Goal: Task Accomplishment & Management: Manage account settings

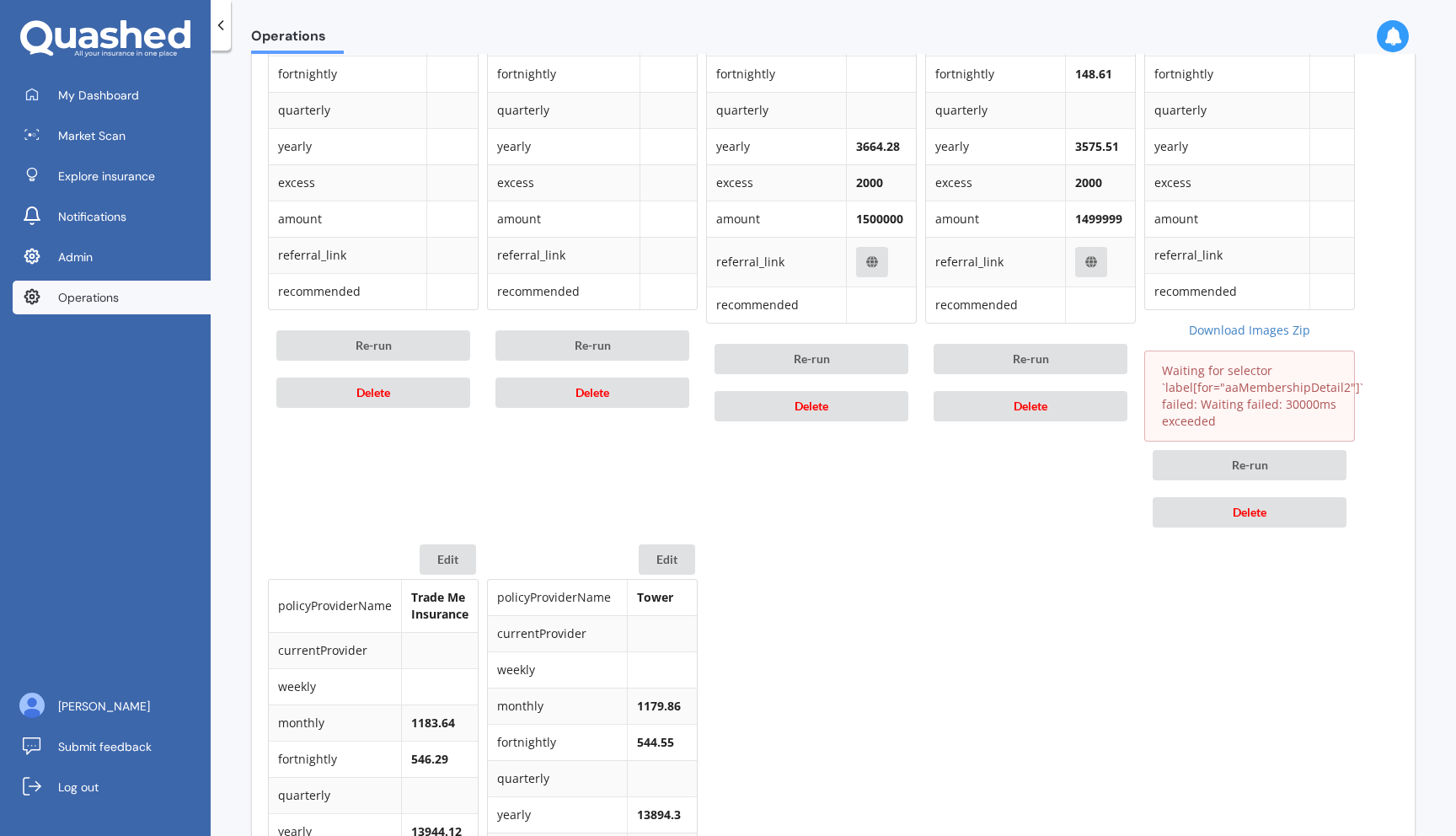
scroll to position [1024, 0]
click at [1268, 513] on button "Delete" at bounding box center [1250, 511] width 194 height 30
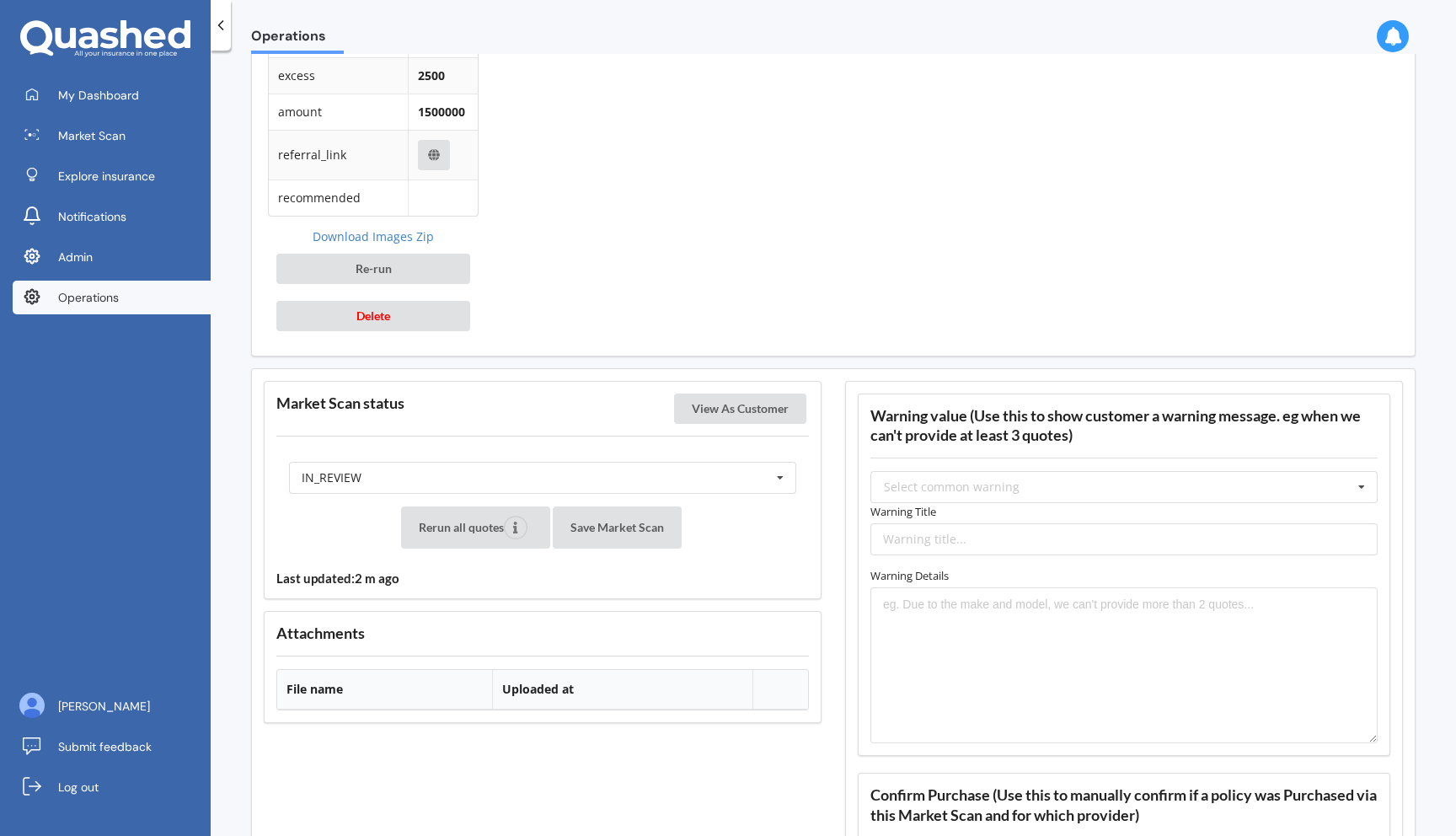
scroll to position [1717, 0]
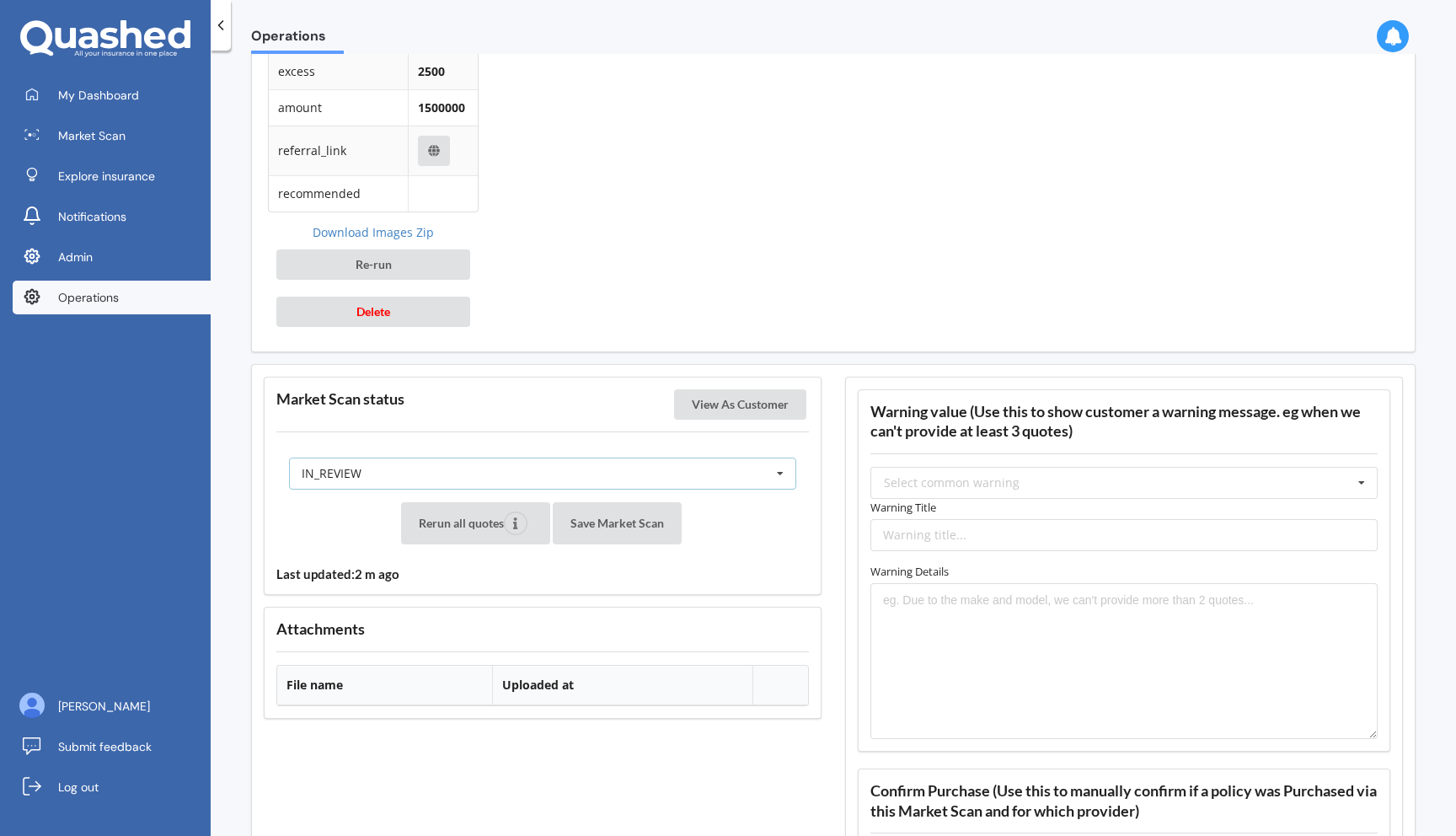
click at [639, 482] on div "IN_REVIEW READY PENDING VIEWED ABANDONED IN_REVIEW" at bounding box center [542, 473] width 507 height 32
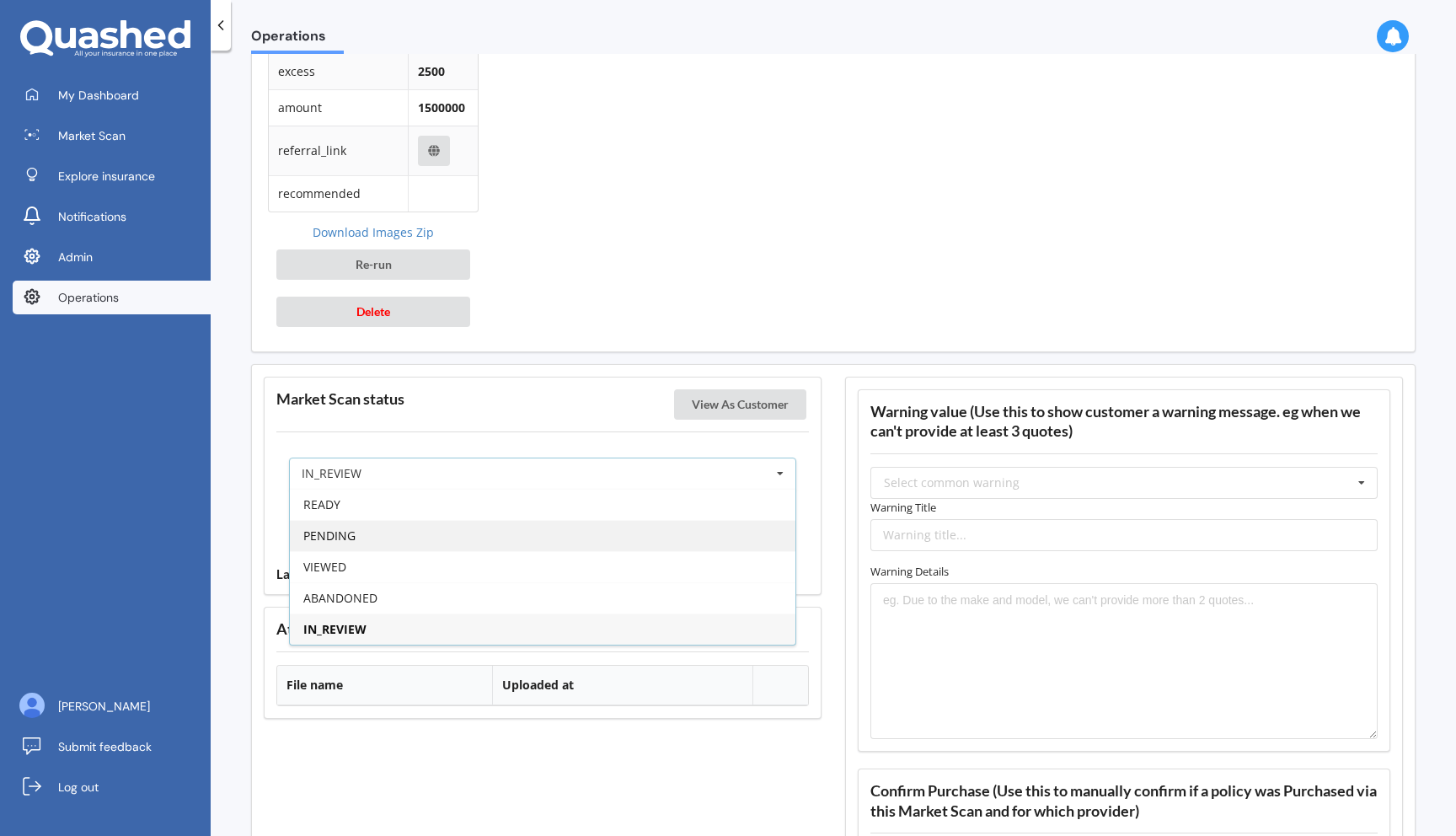
click at [610, 540] on div "PENDING" at bounding box center [542, 535] width 505 height 31
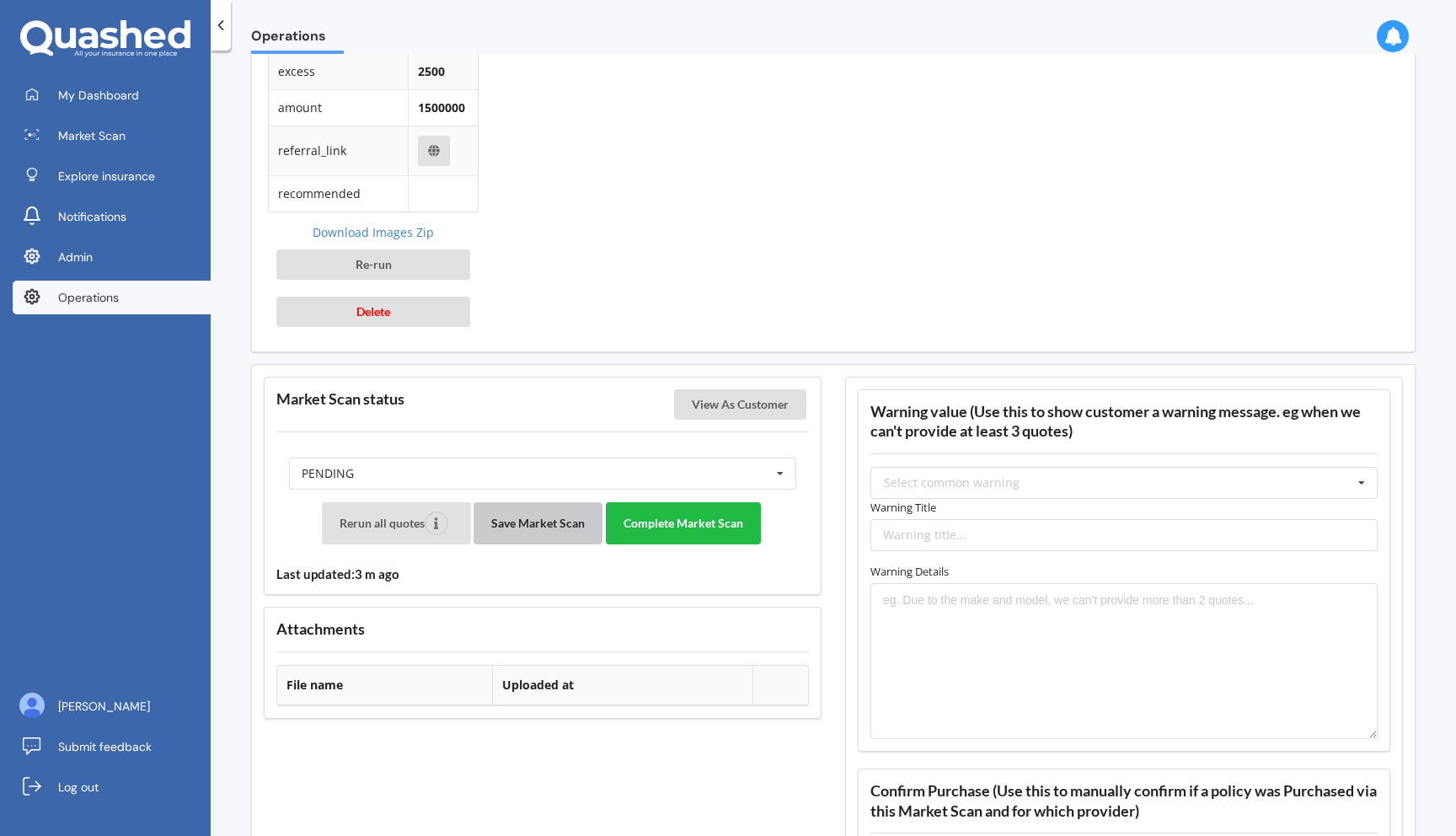
click at [506, 530] on button "Save Market Scan" at bounding box center [538, 522] width 129 height 42
click at [729, 532] on button "Complete Market Scan" at bounding box center [683, 522] width 155 height 42
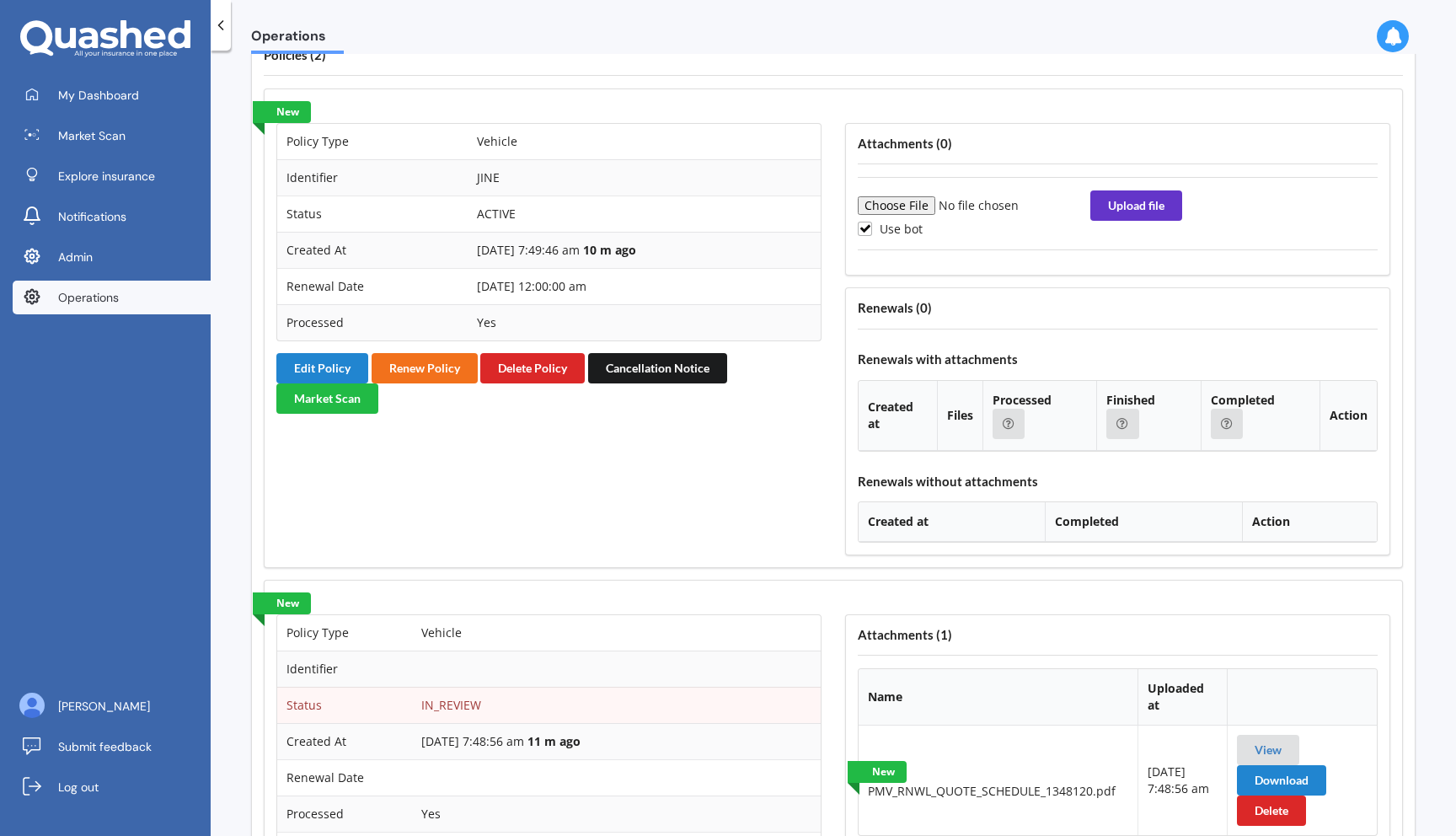
scroll to position [1541, 0]
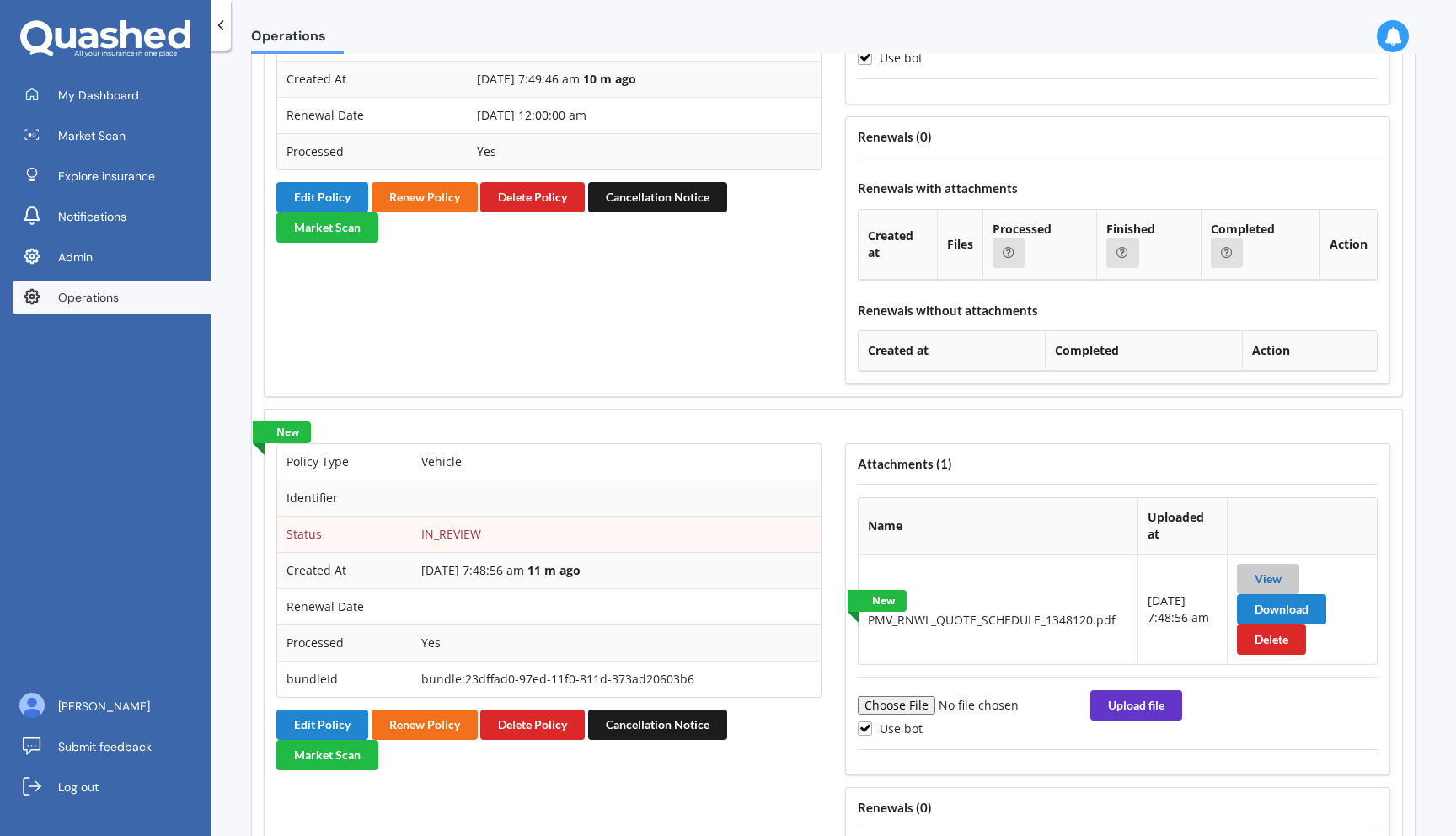
click at [1262, 571] on link "View" at bounding box center [1268, 578] width 27 height 15
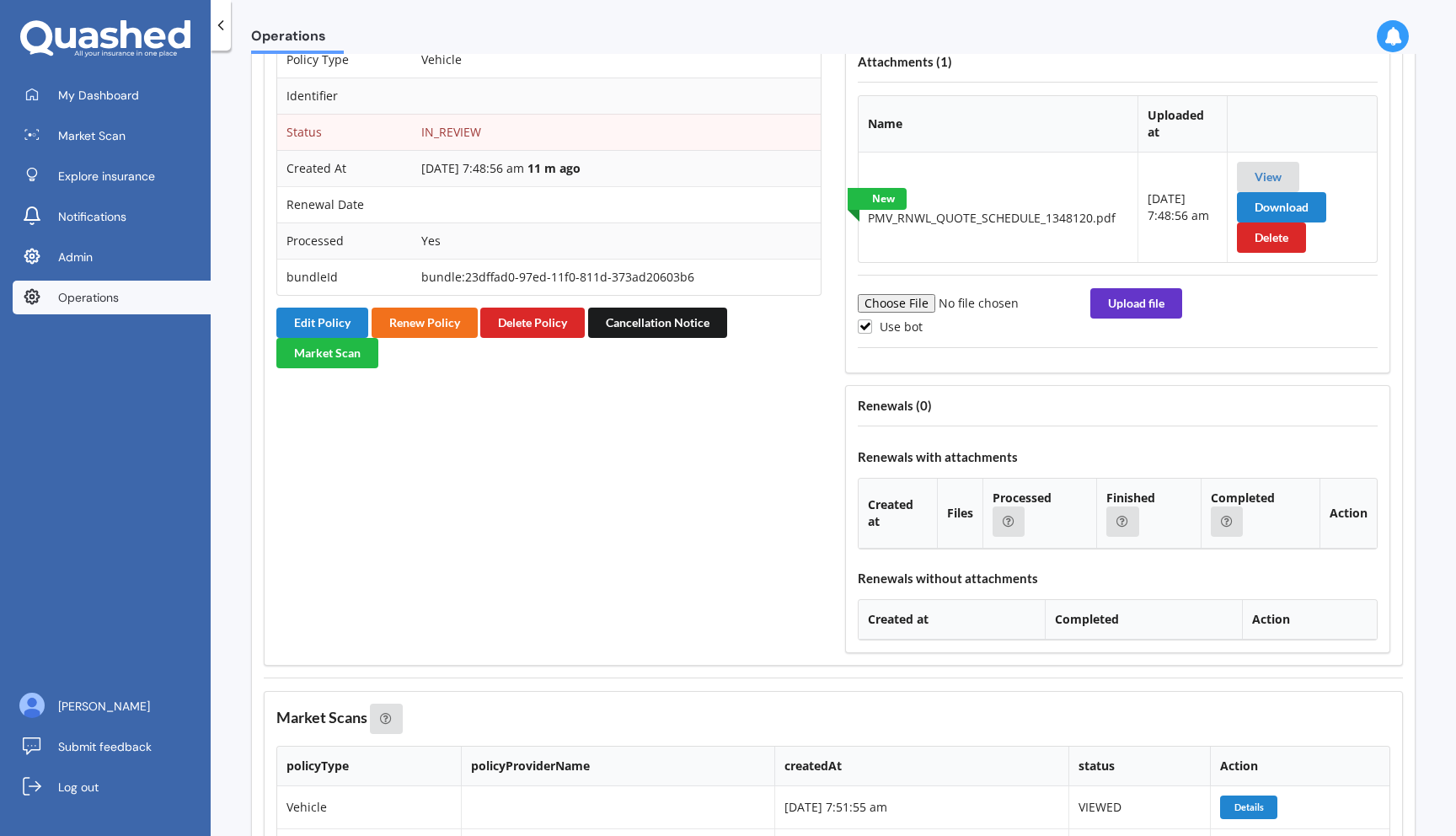
scroll to position [2045, 0]
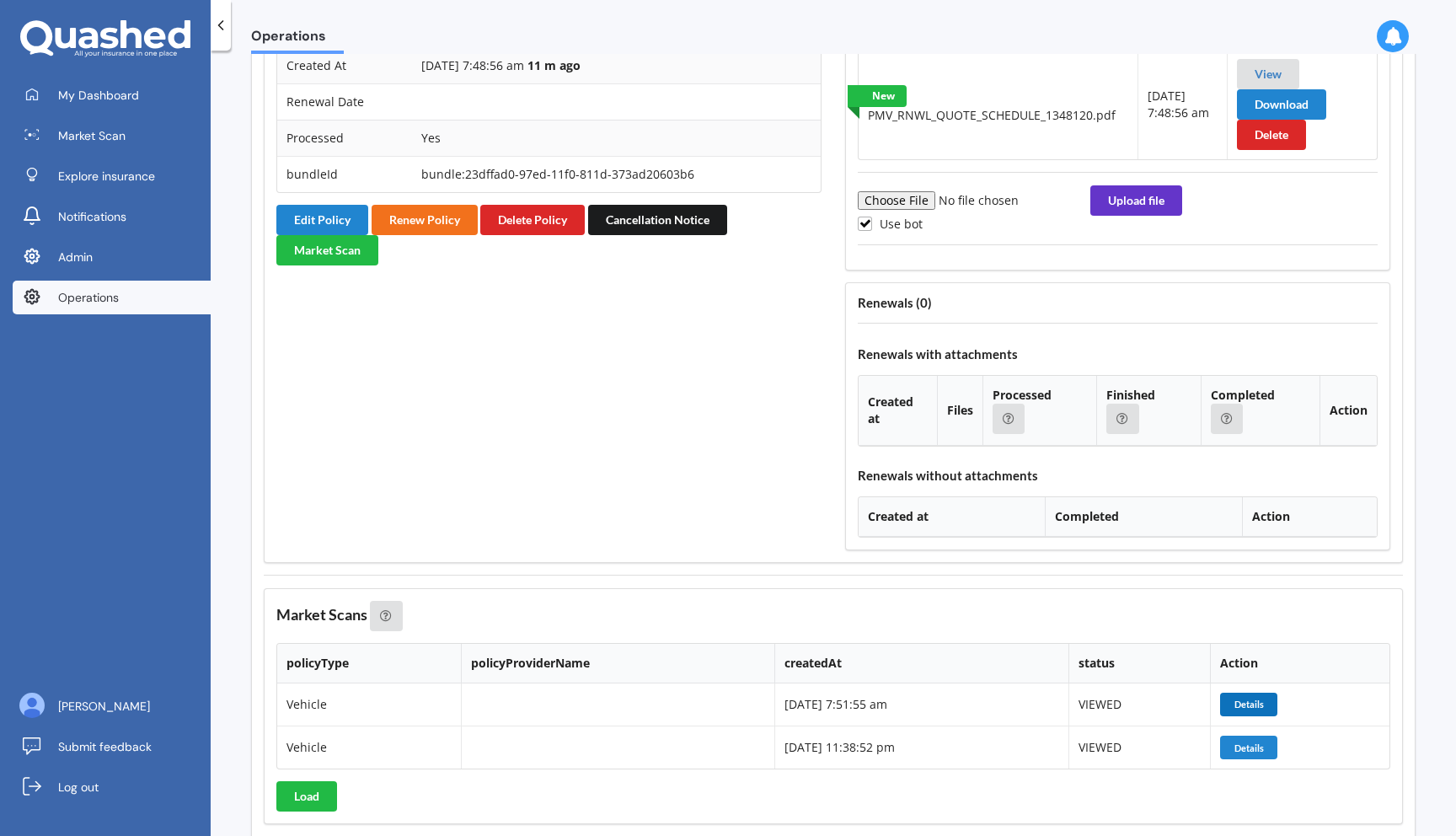
click at [1253, 693] on button "Details" at bounding box center [1249, 704] width 58 height 23
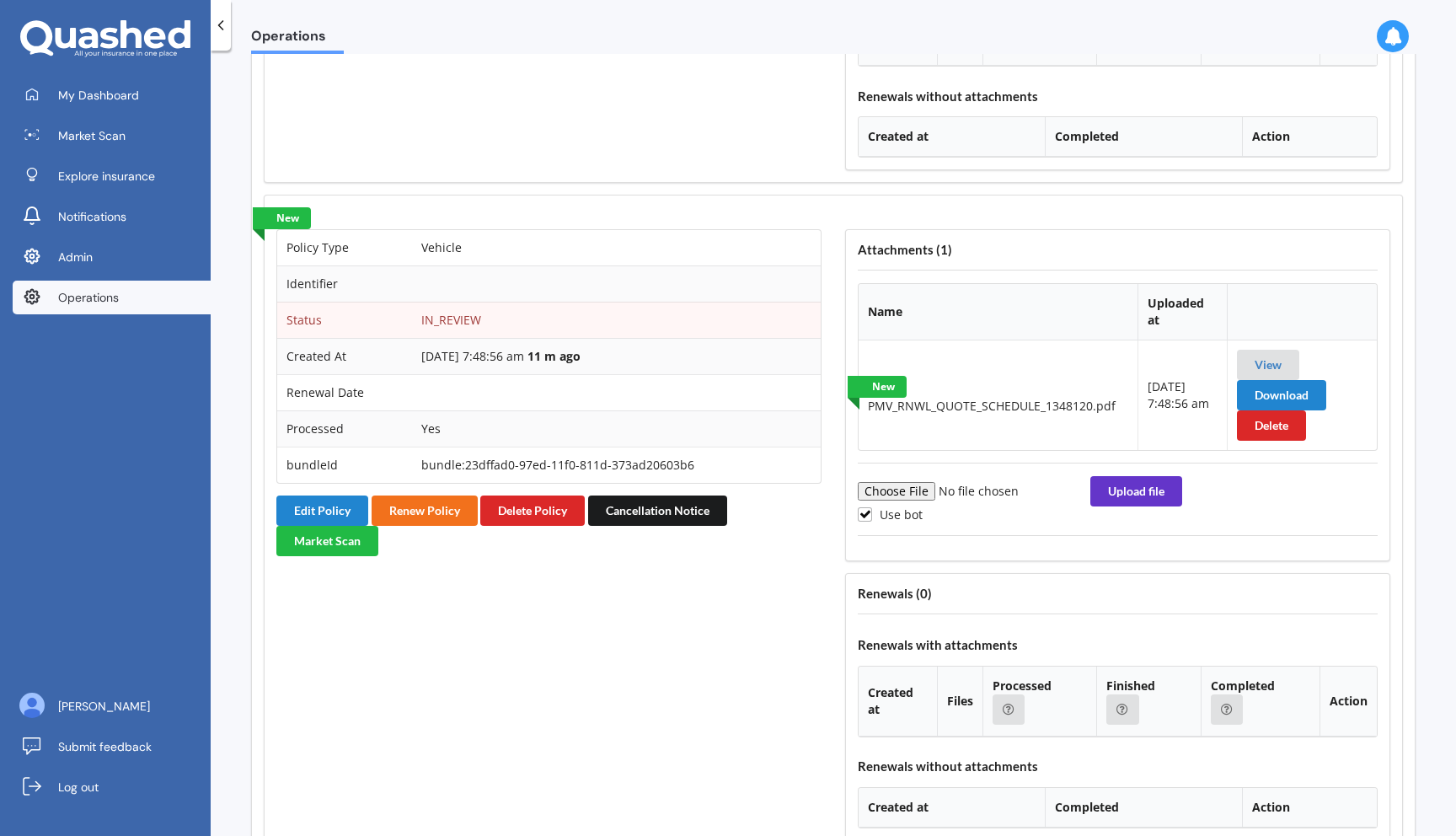
scroll to position [1752, 0]
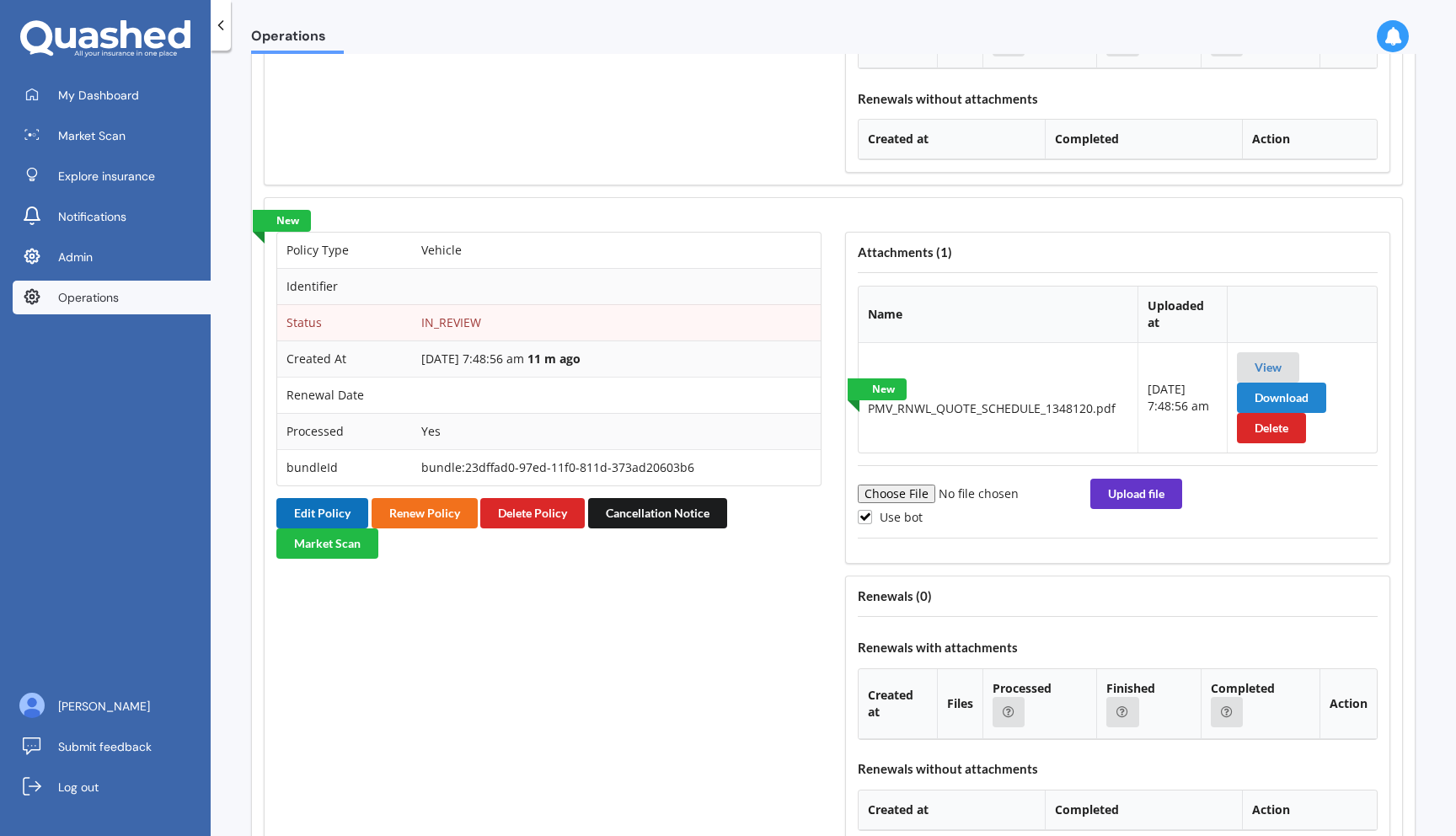
click at [292, 507] on button "Edit Policy" at bounding box center [322, 513] width 92 height 30
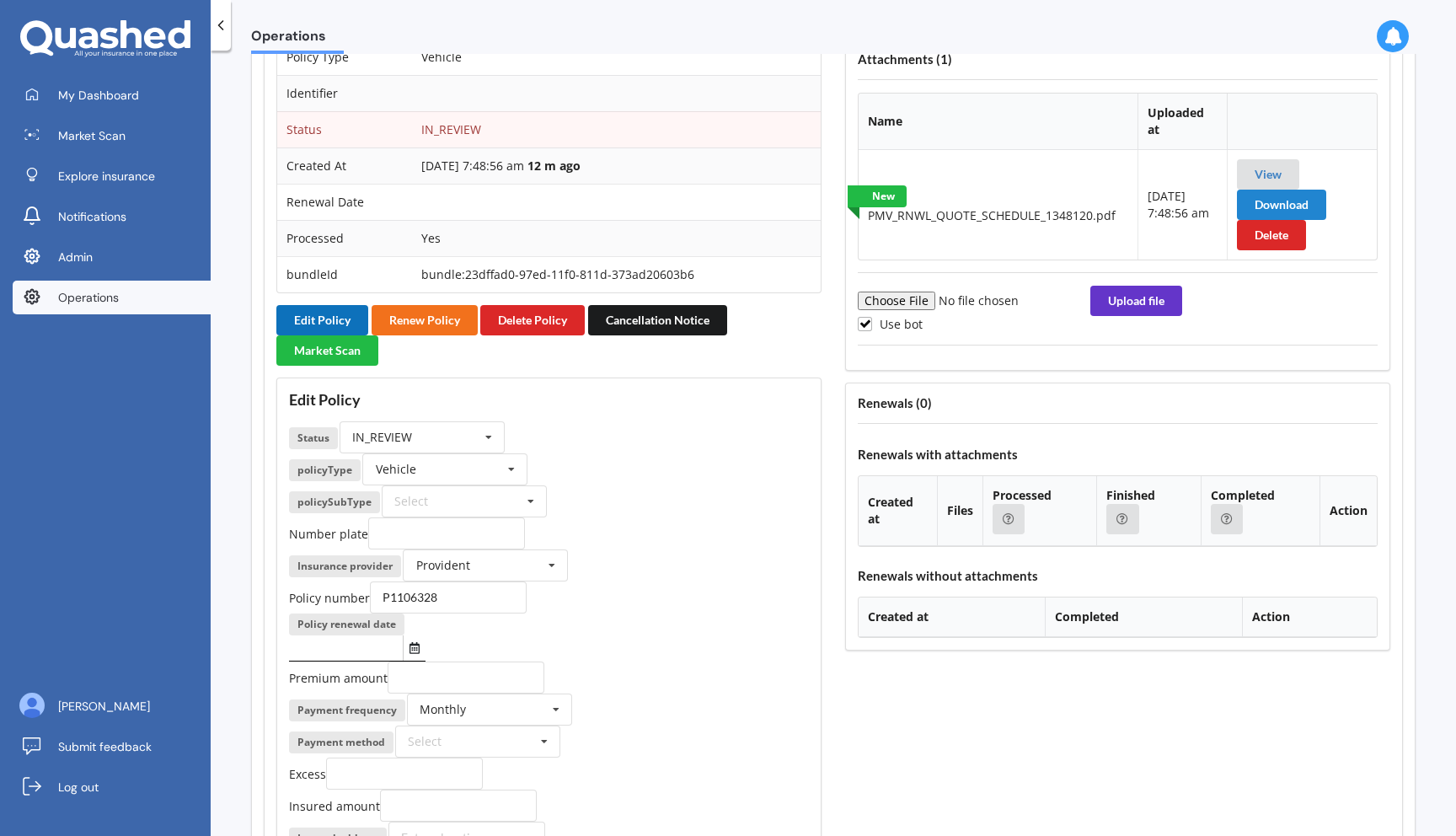
scroll to position [1942, 0]
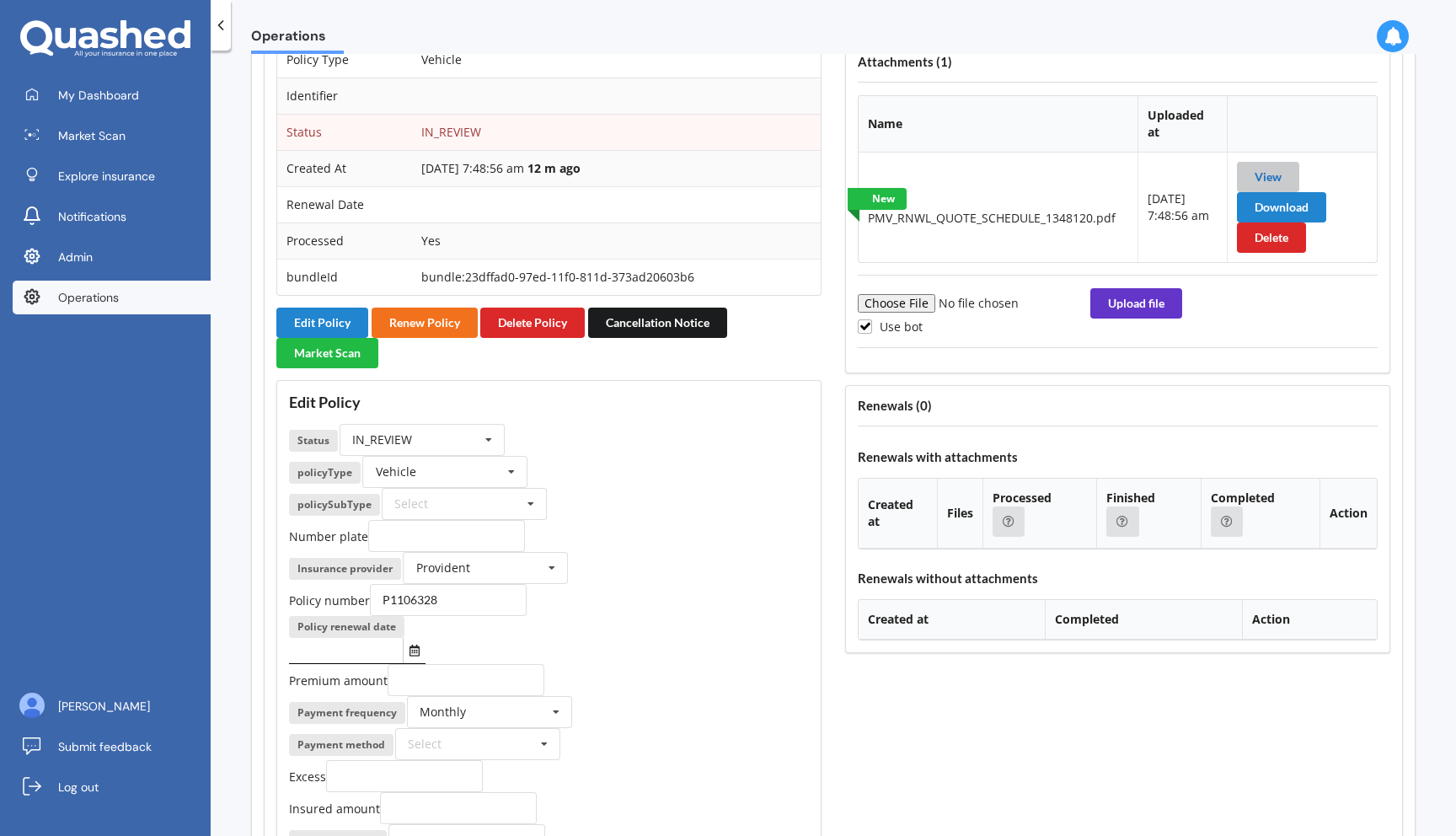
click at [1269, 169] on link "View" at bounding box center [1268, 176] width 27 height 15
click at [442, 530] on input "text" at bounding box center [447, 535] width 156 height 32
paste input "JINE"
type input "JINE"
click at [475, 503] on div "Select Standard - Motor Vehicle Insurance Luxury - Luxury Motor Vehicle Insuran…" at bounding box center [464, 503] width 165 height 32
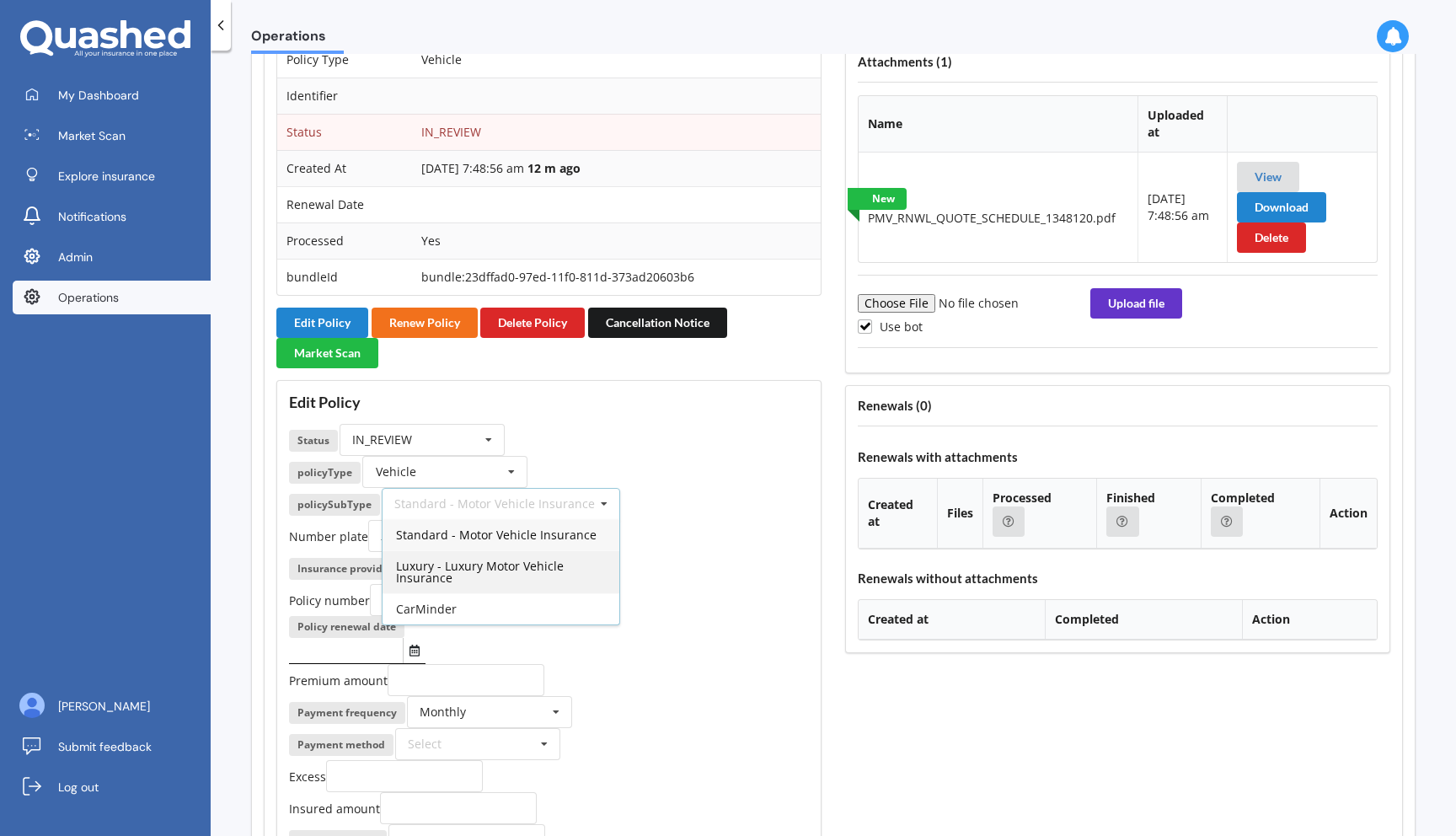
click at [460, 572] on span "Luxury - Luxury Motor Vehicle Insurance" at bounding box center [480, 571] width 168 height 27
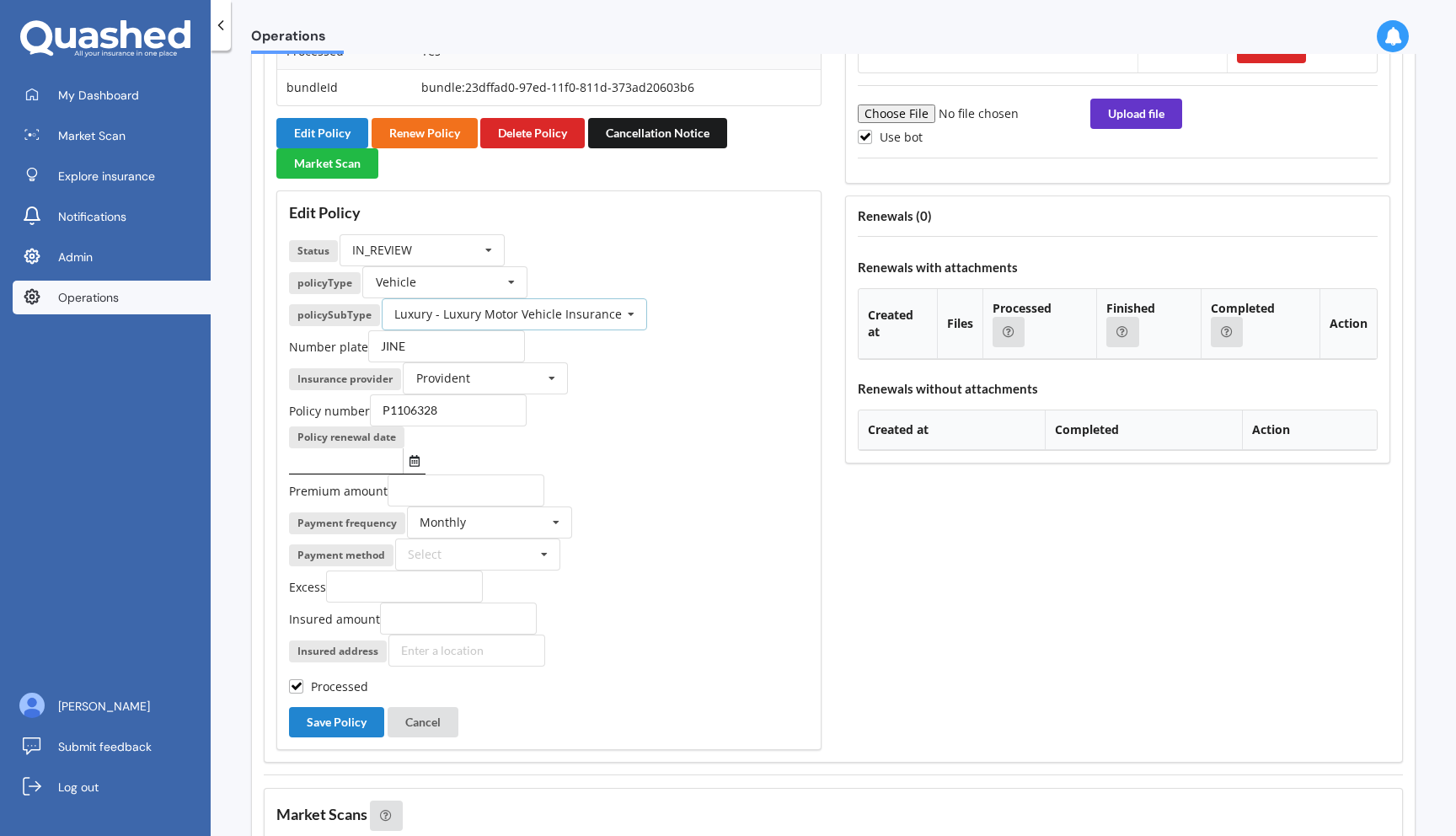
scroll to position [2133, 0]
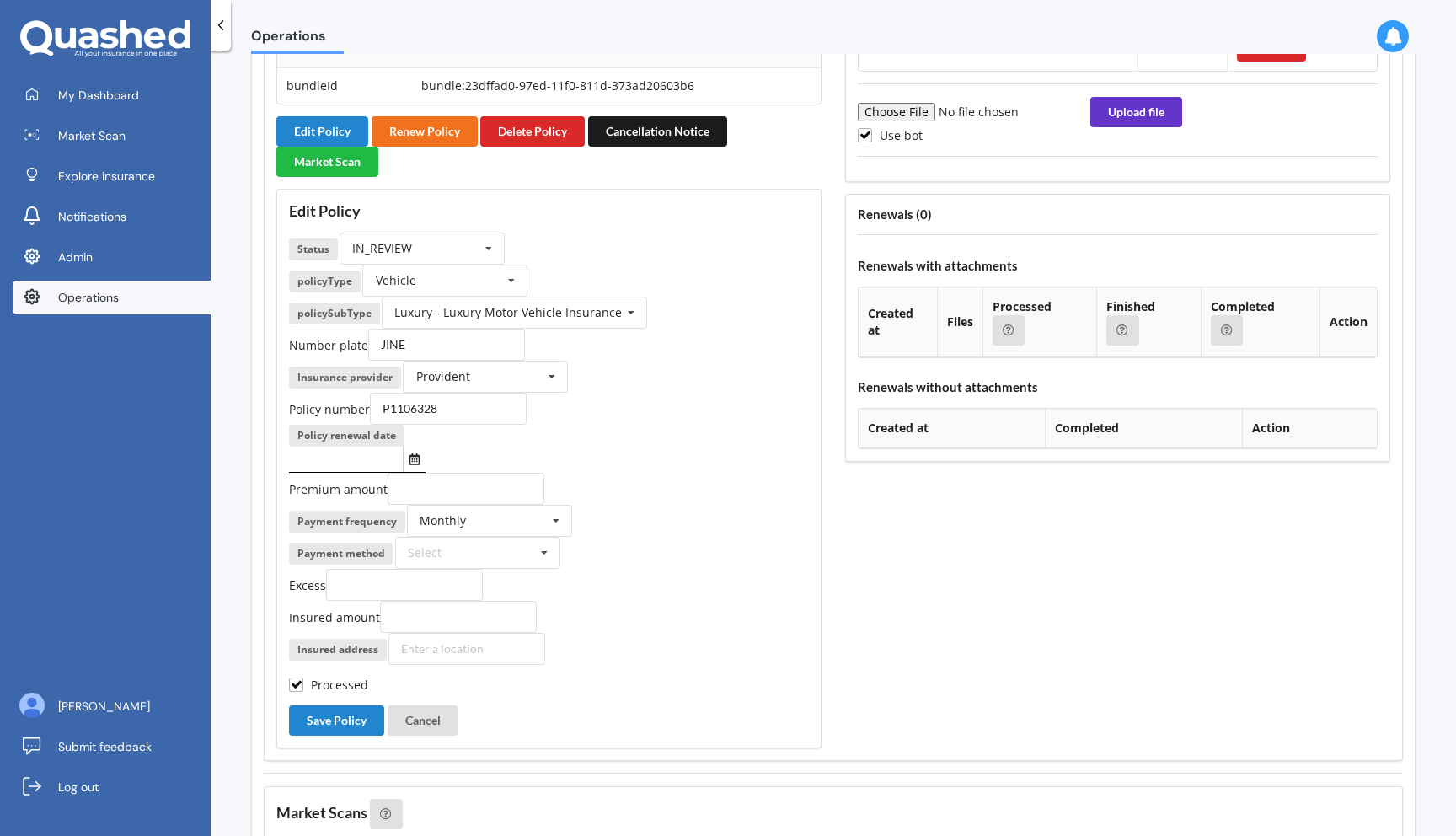
click at [348, 460] on input "text" at bounding box center [346, 459] width 113 height 25
paste input "20/10/2026"
type input "20/10/2026"
click at [413, 457] on icon "Select date" at bounding box center [415, 460] width 10 height 12
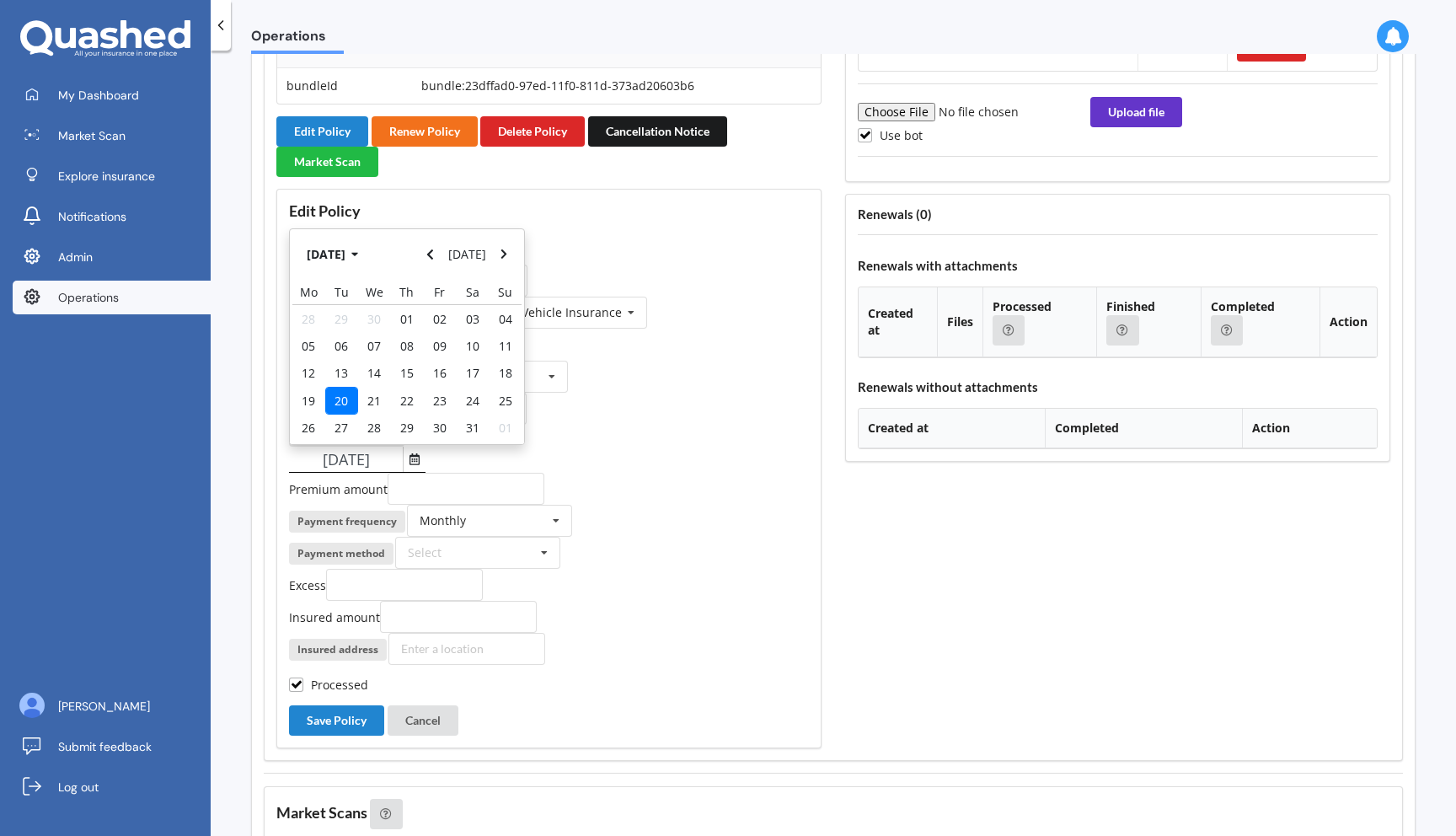
click at [348, 399] on div "20" at bounding box center [342, 400] width 33 height 27
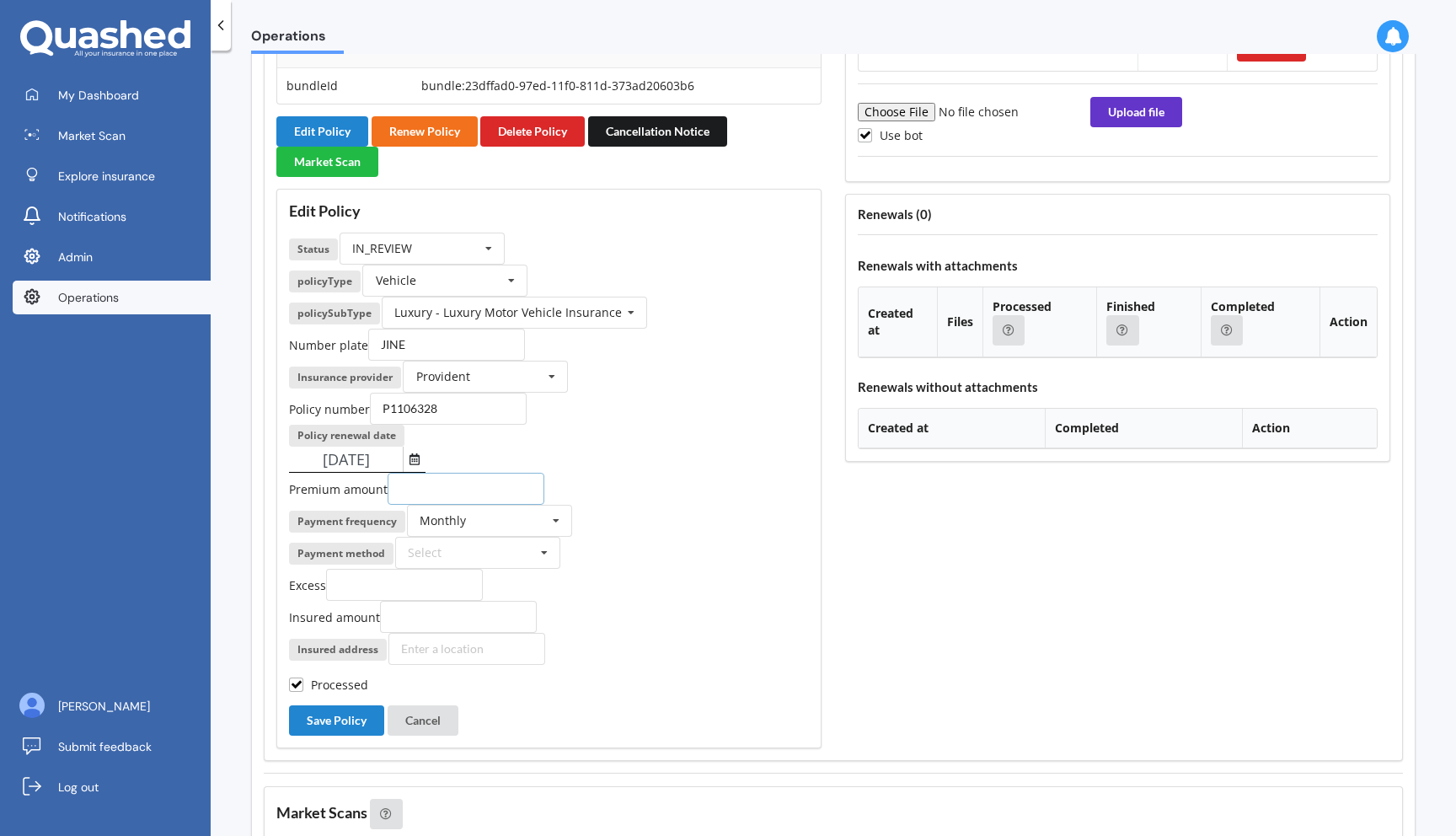
click at [468, 479] on input "number" at bounding box center [466, 488] width 156 height 32
paste input "327.43"
type input "327.43"
click at [404, 583] on input "number" at bounding box center [404, 584] width 156 height 32
type input "1300"
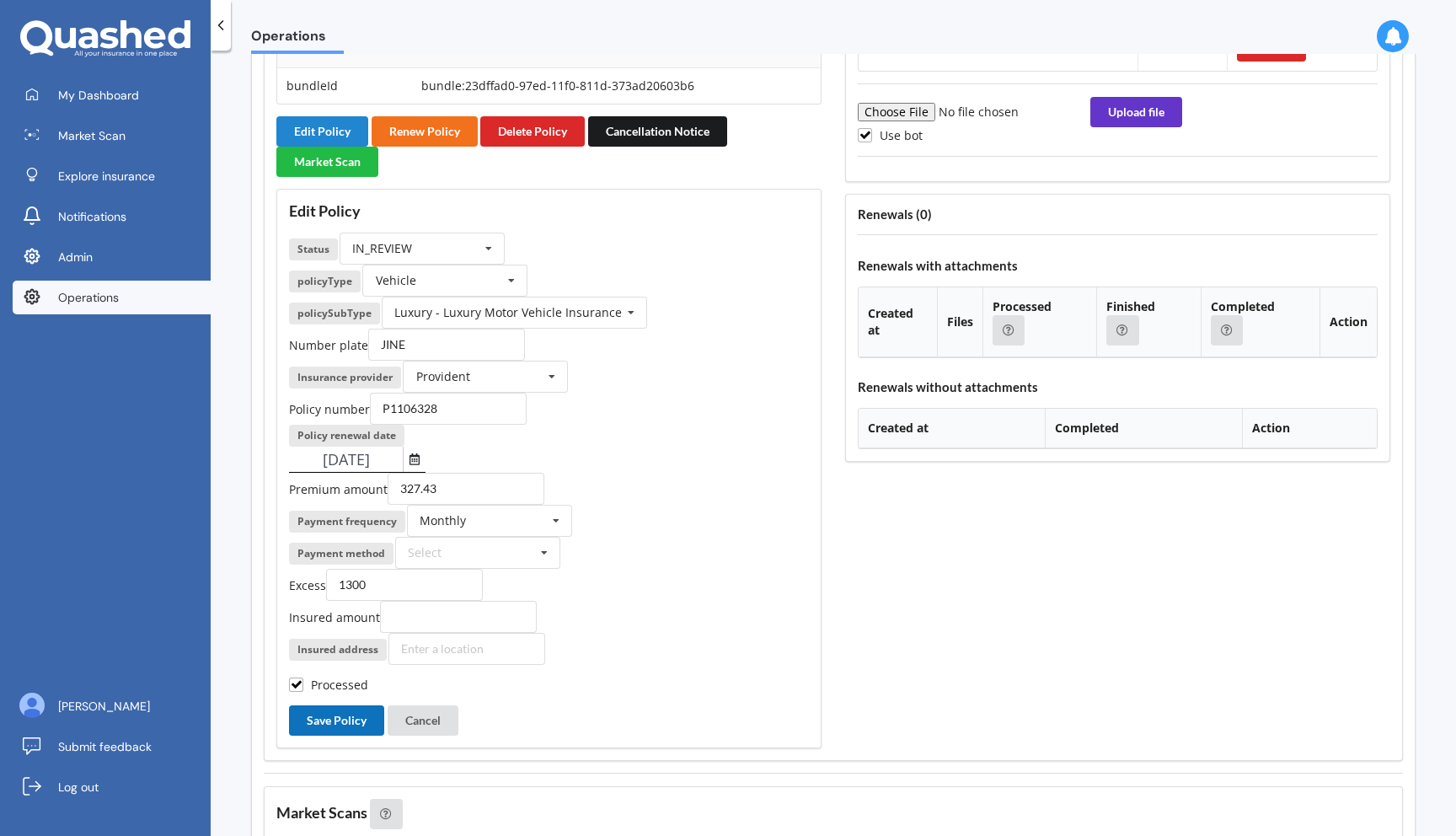
click at [350, 728] on button "Save Policy" at bounding box center [336, 720] width 95 height 30
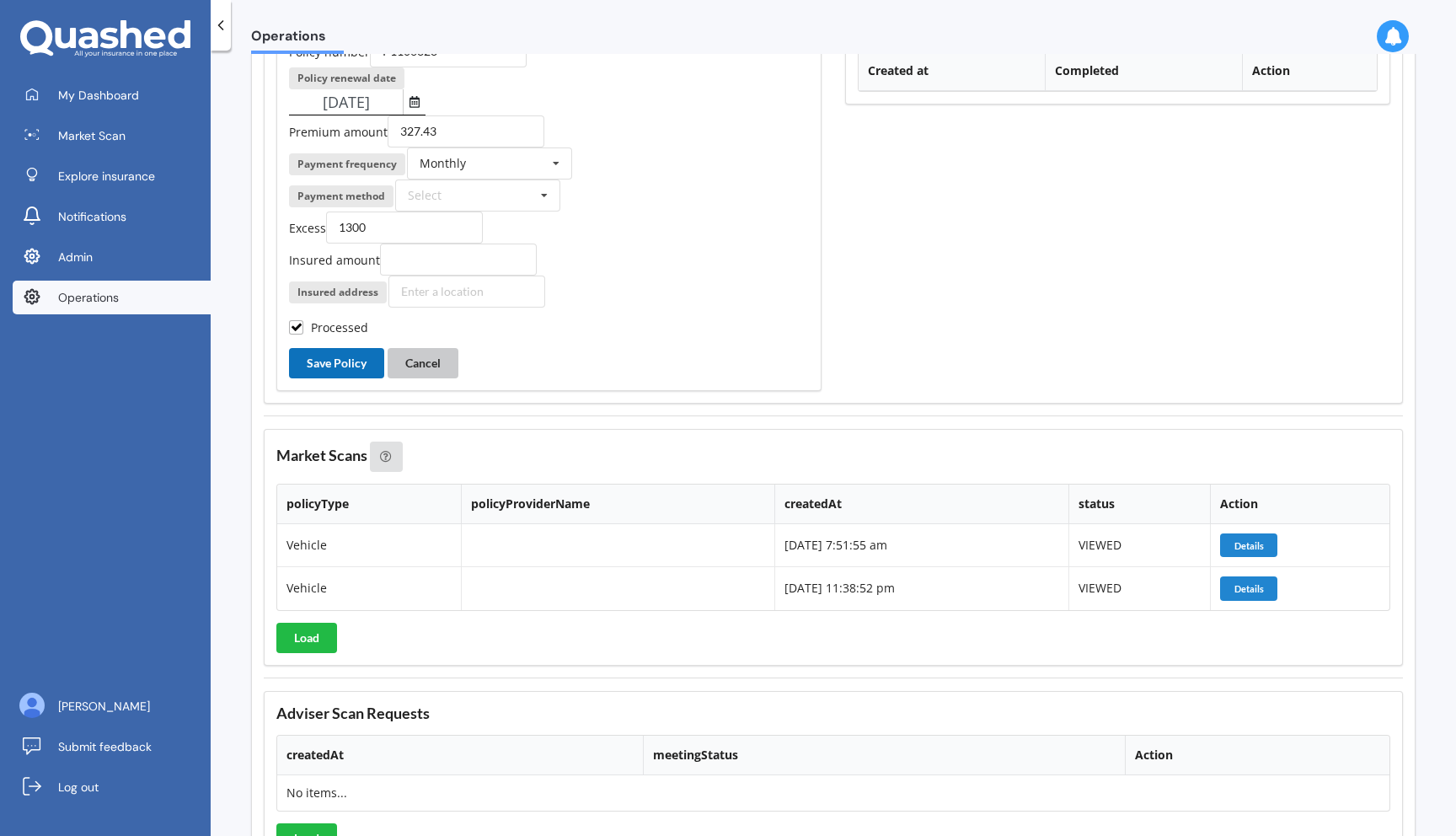
scroll to position [2503, 0]
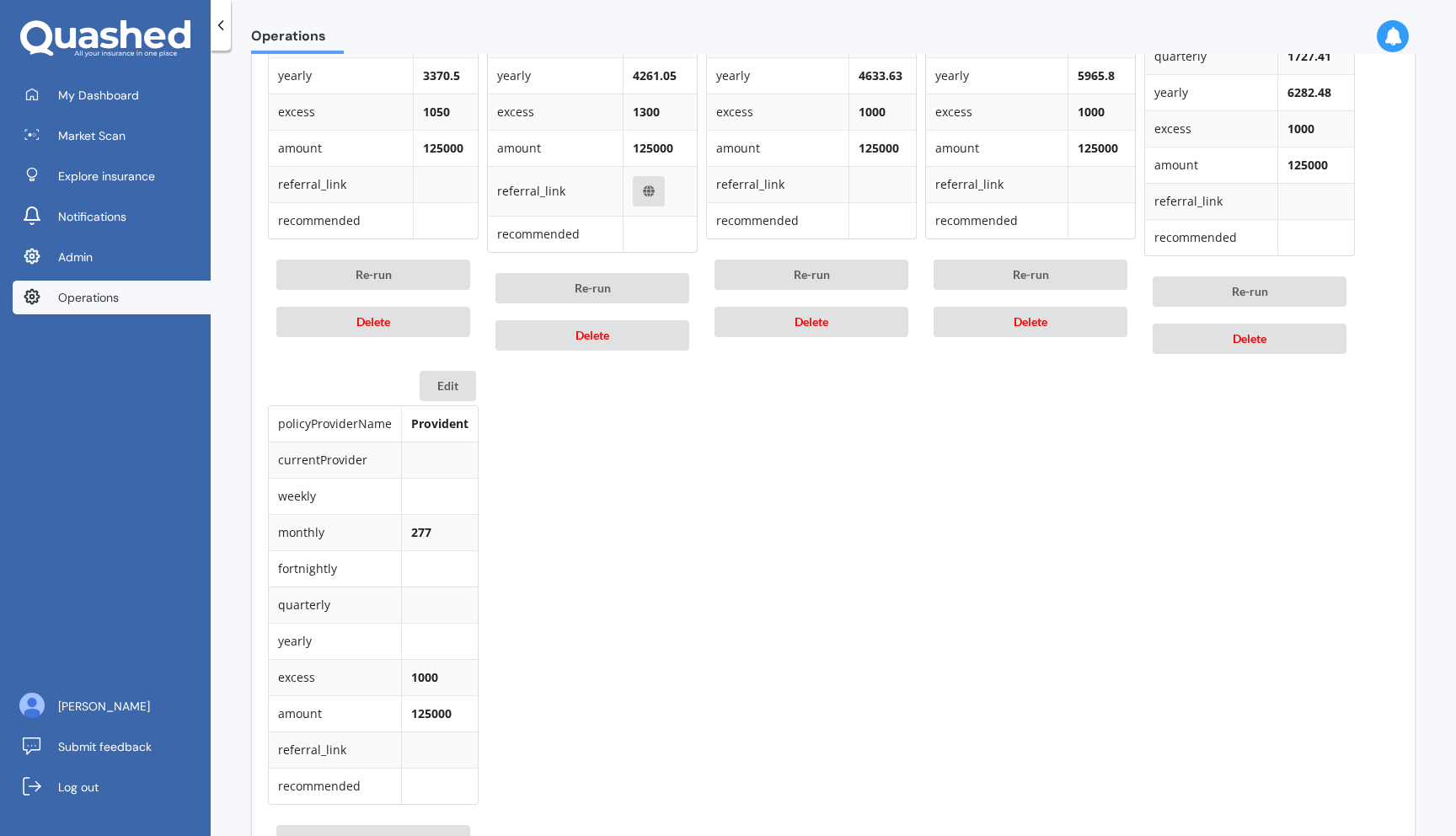
scroll to position [1122, 0]
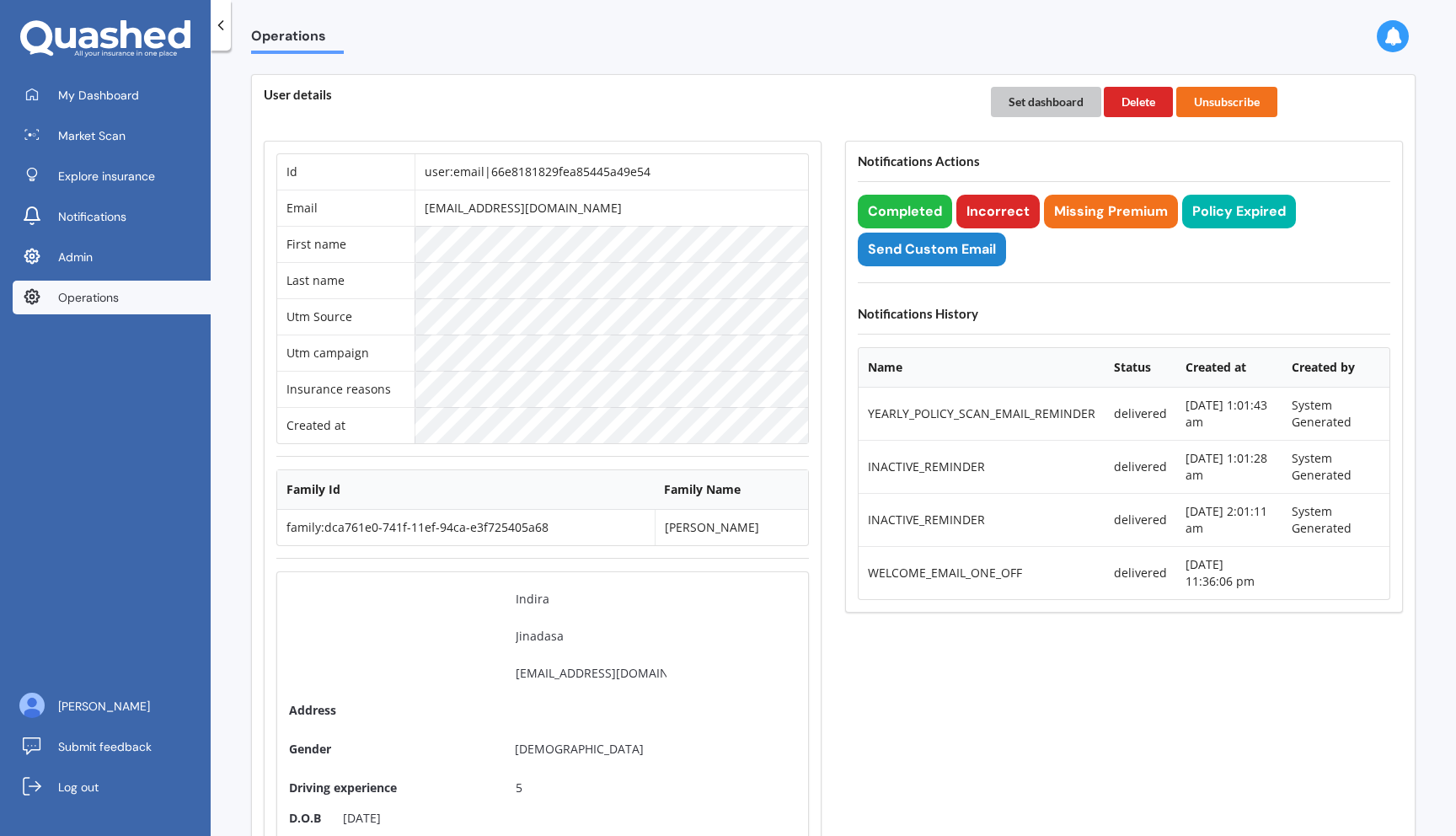
click at [1046, 101] on button "Set dashboard" at bounding box center [1046, 101] width 110 height 30
click at [81, 85] on link "My Dashboard" at bounding box center [112, 95] width 198 height 34
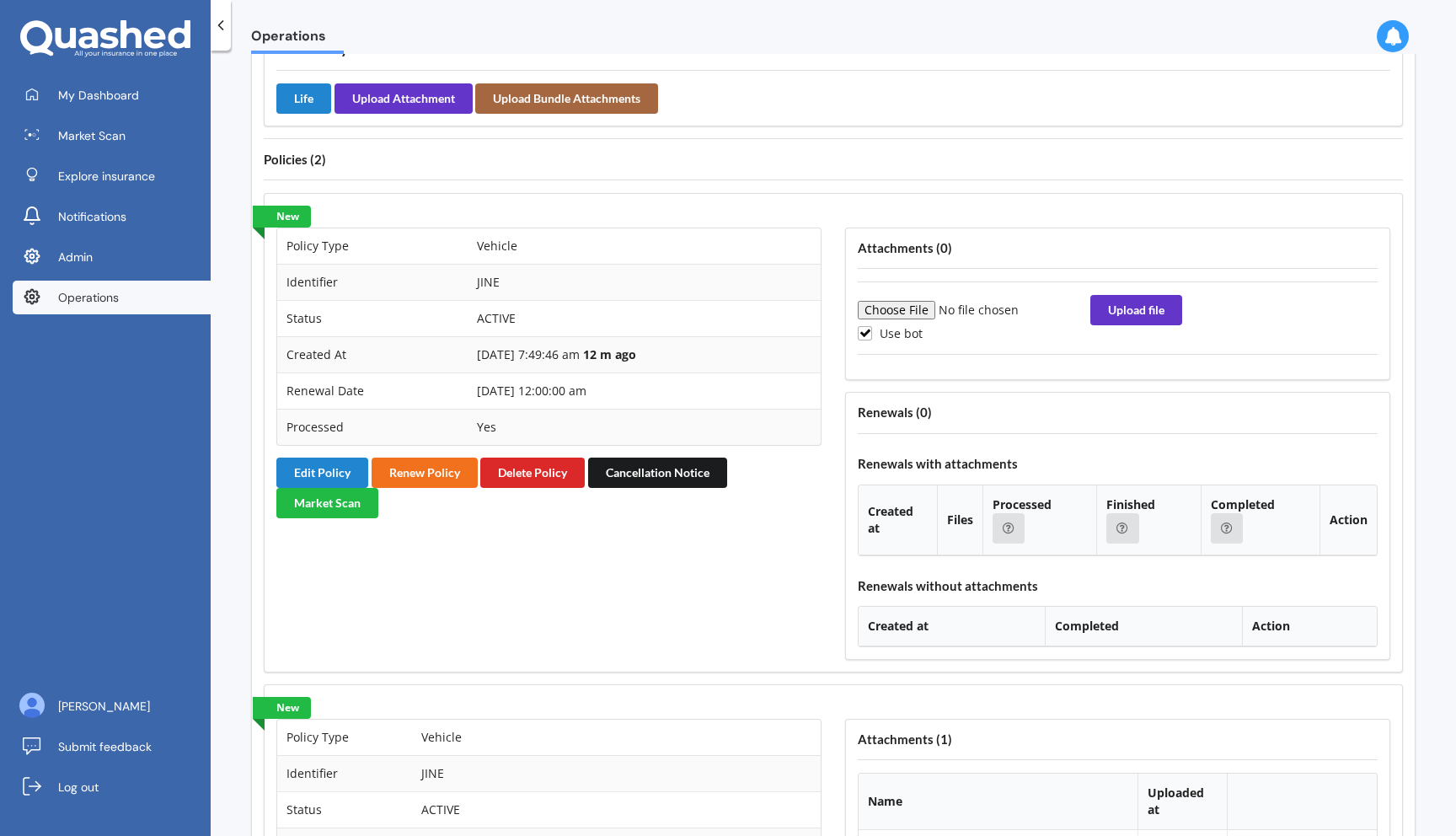
scroll to position [1291, 0]
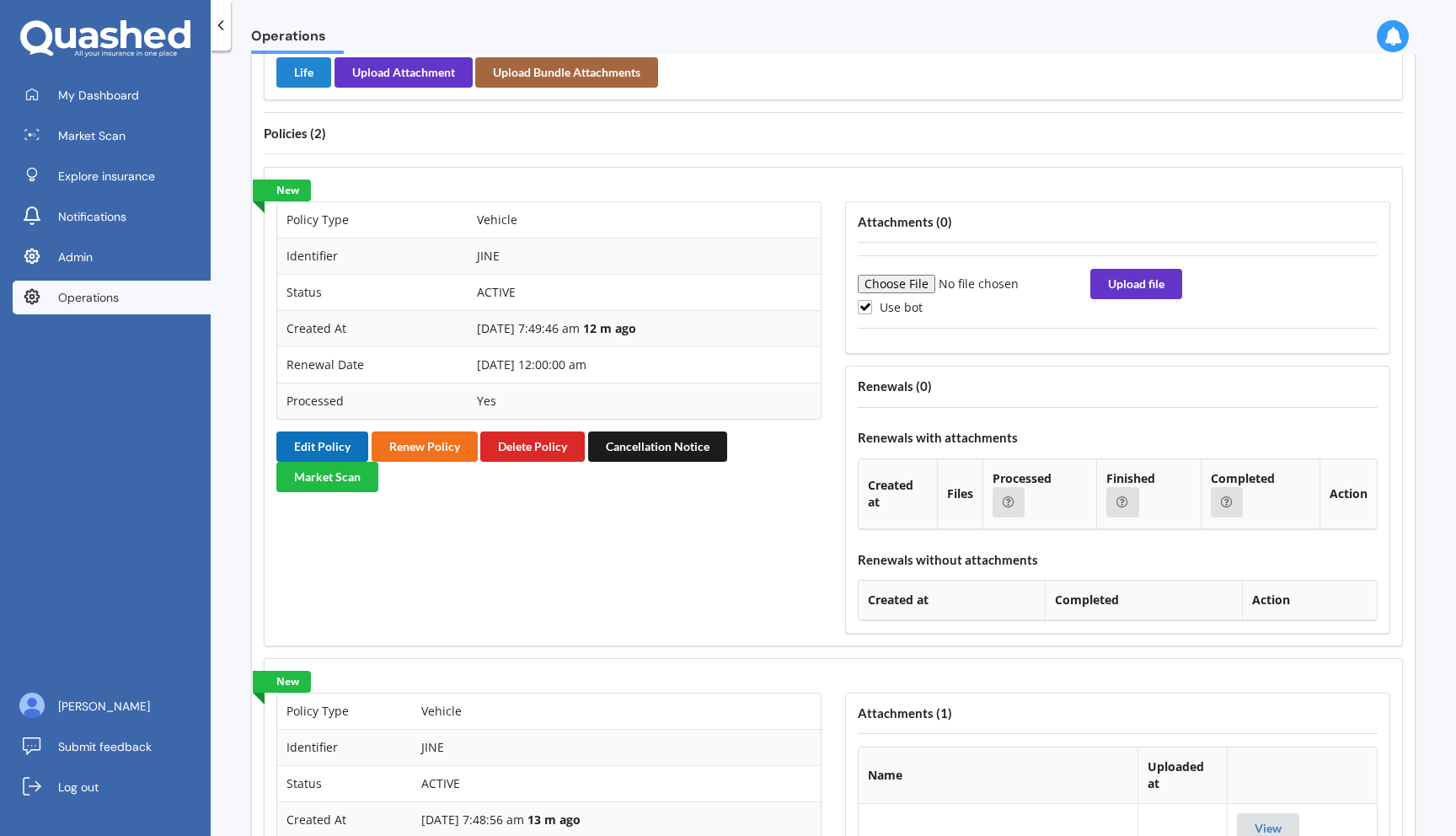
click at [346, 447] on button "Edit Policy" at bounding box center [322, 446] width 92 height 30
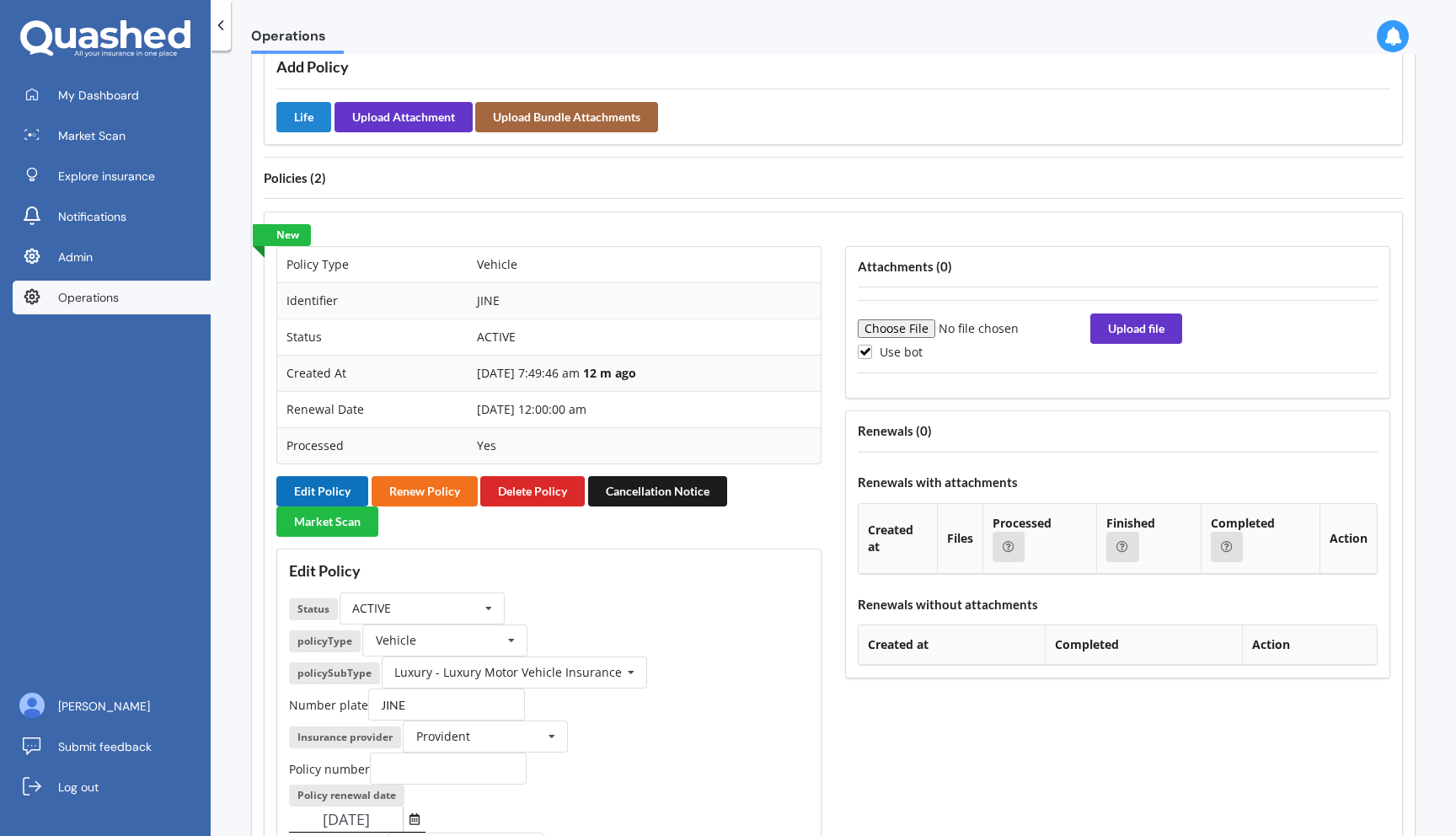
scroll to position [1239, 0]
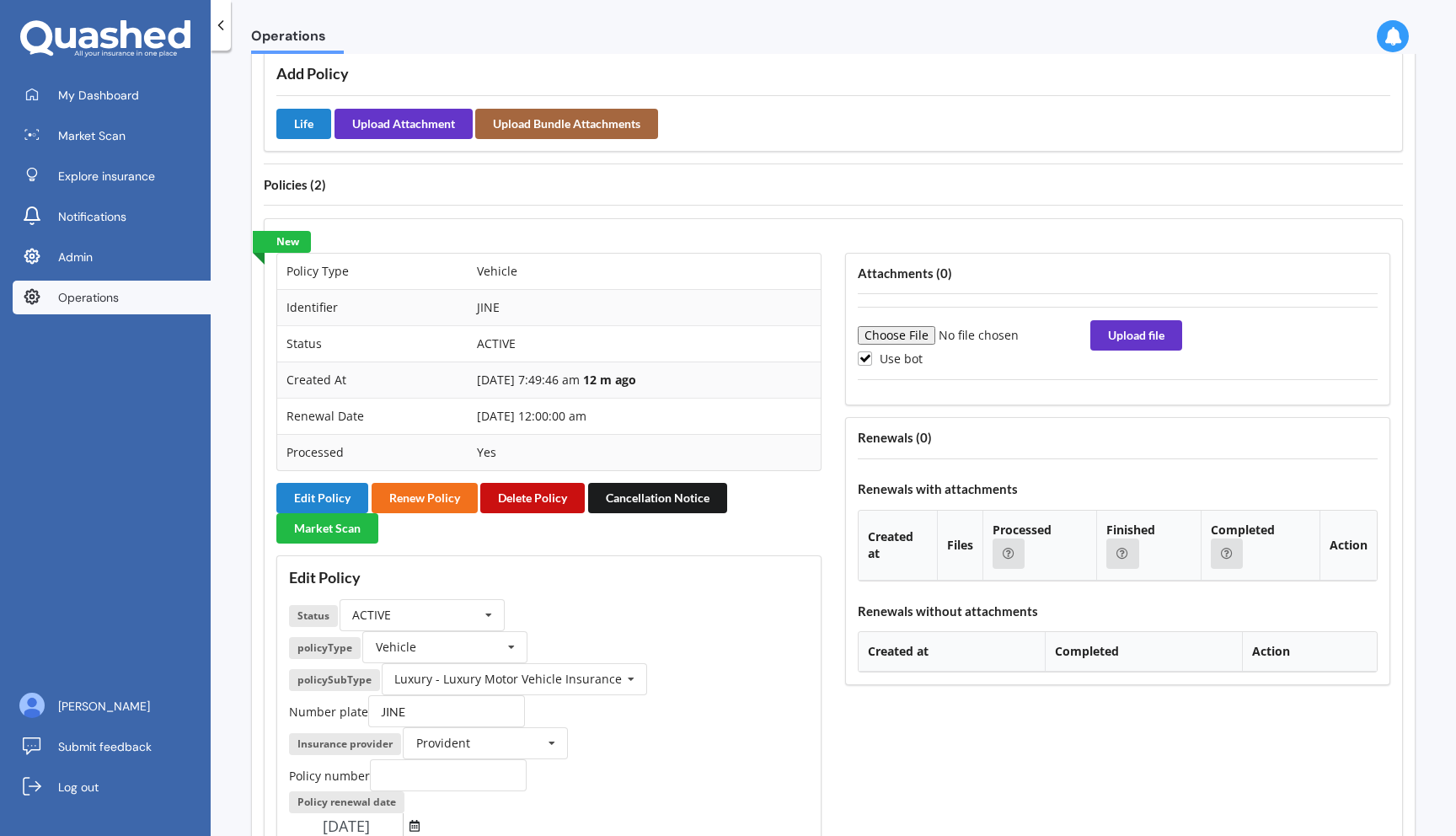
click at [560, 497] on button "Delete Policy" at bounding box center [533, 497] width 105 height 30
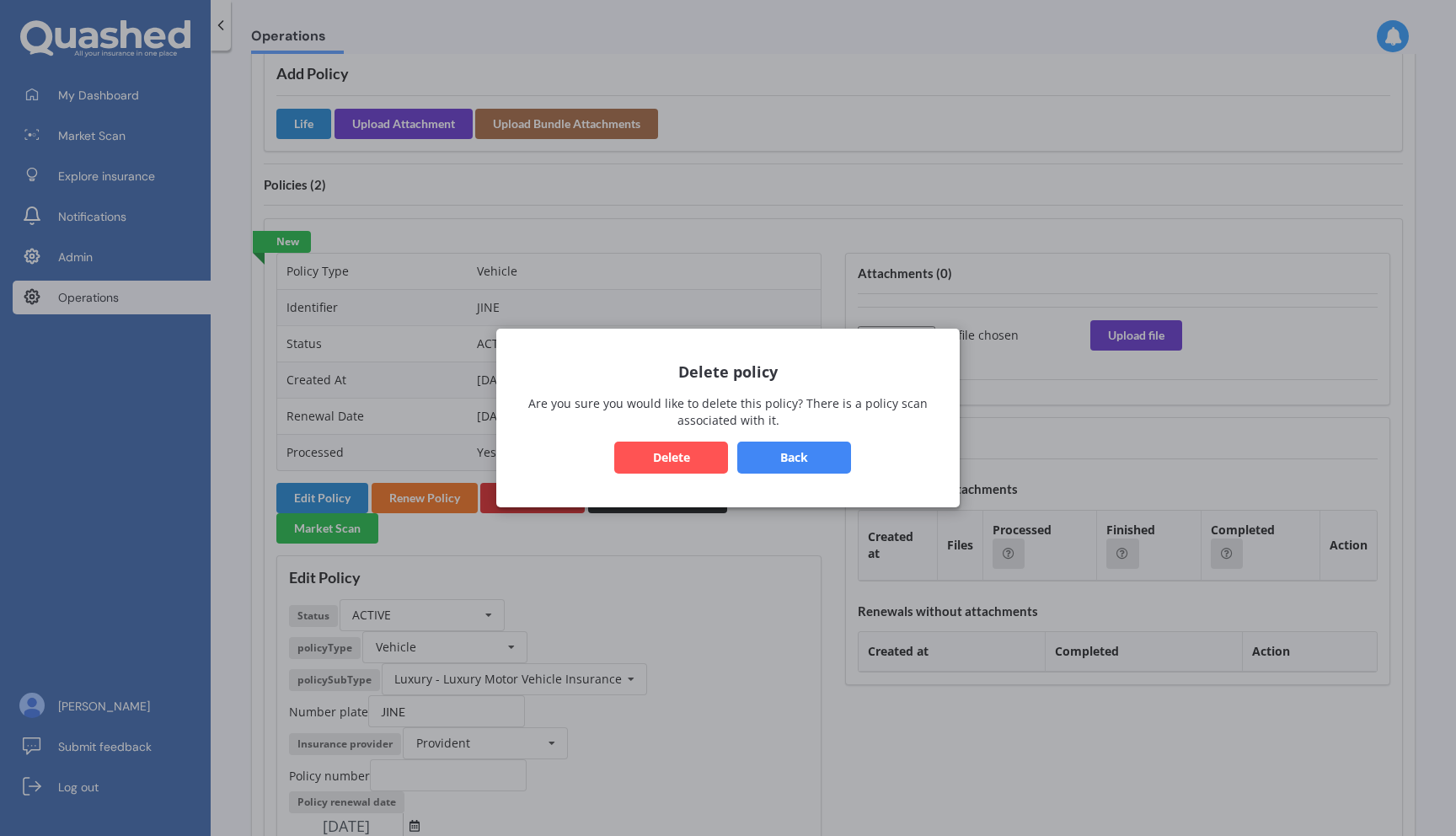
click at [810, 447] on button "Back" at bounding box center [794, 457] width 113 height 32
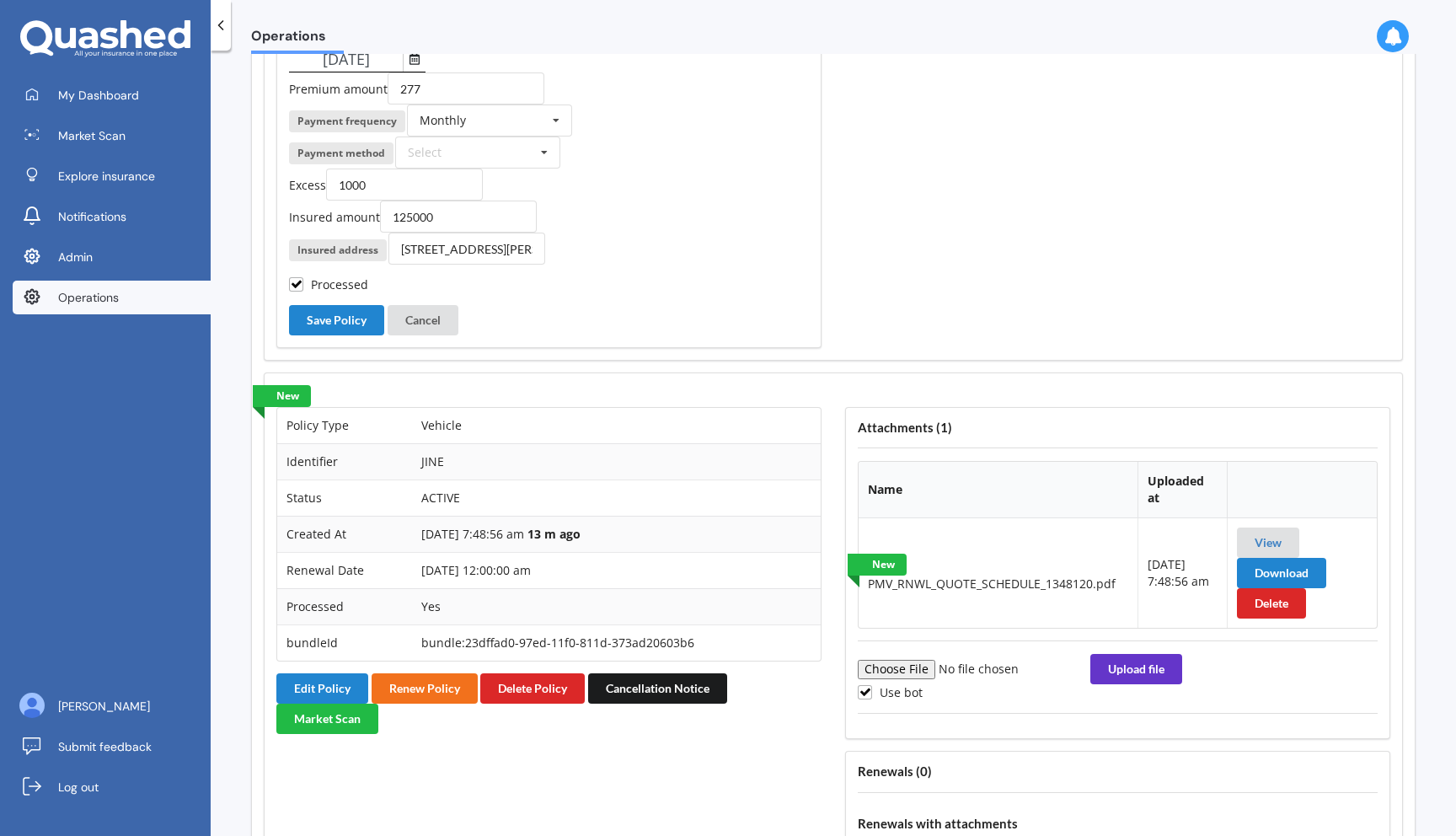
scroll to position [2010, 0]
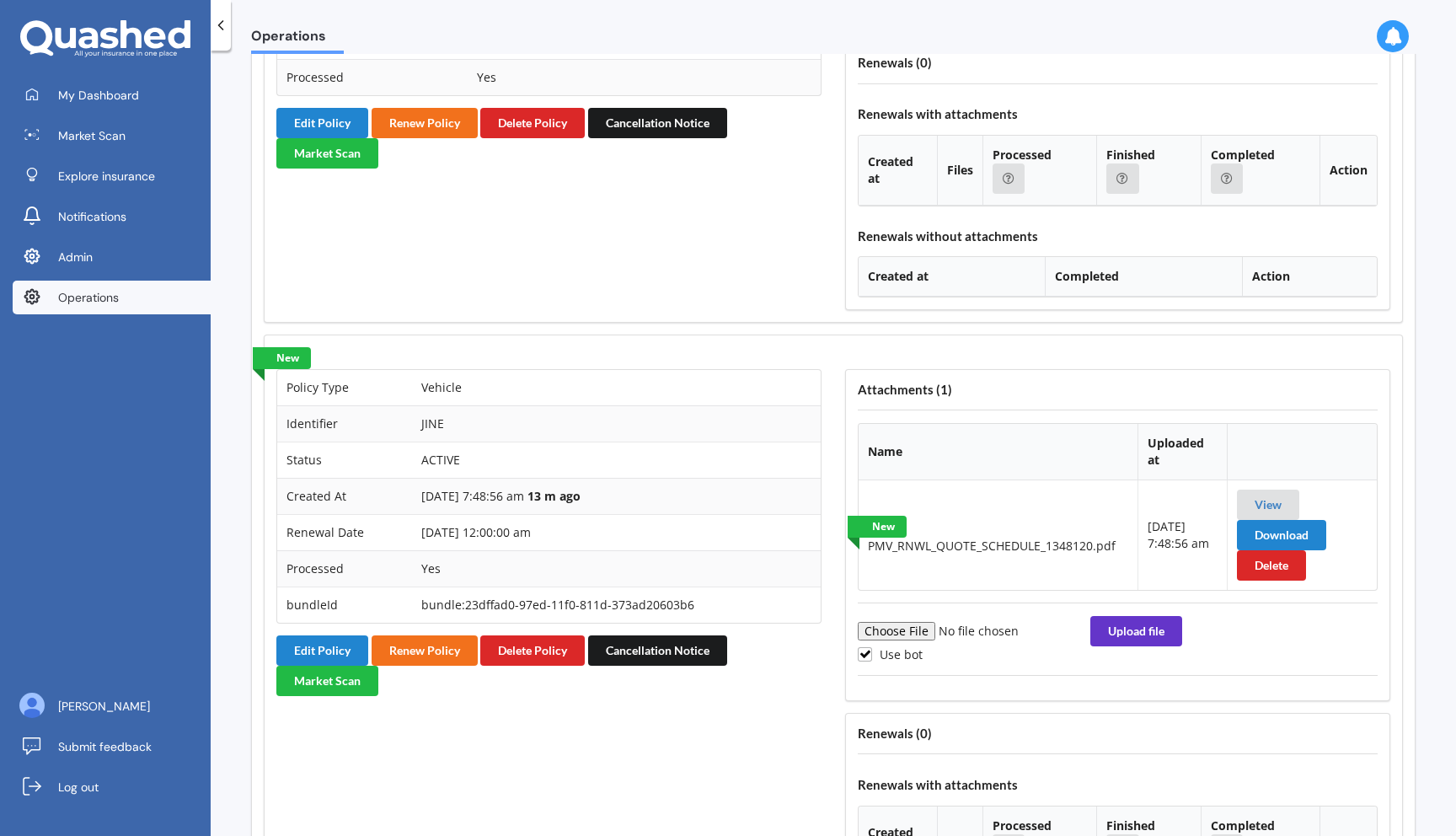
scroll to position [1618, 0]
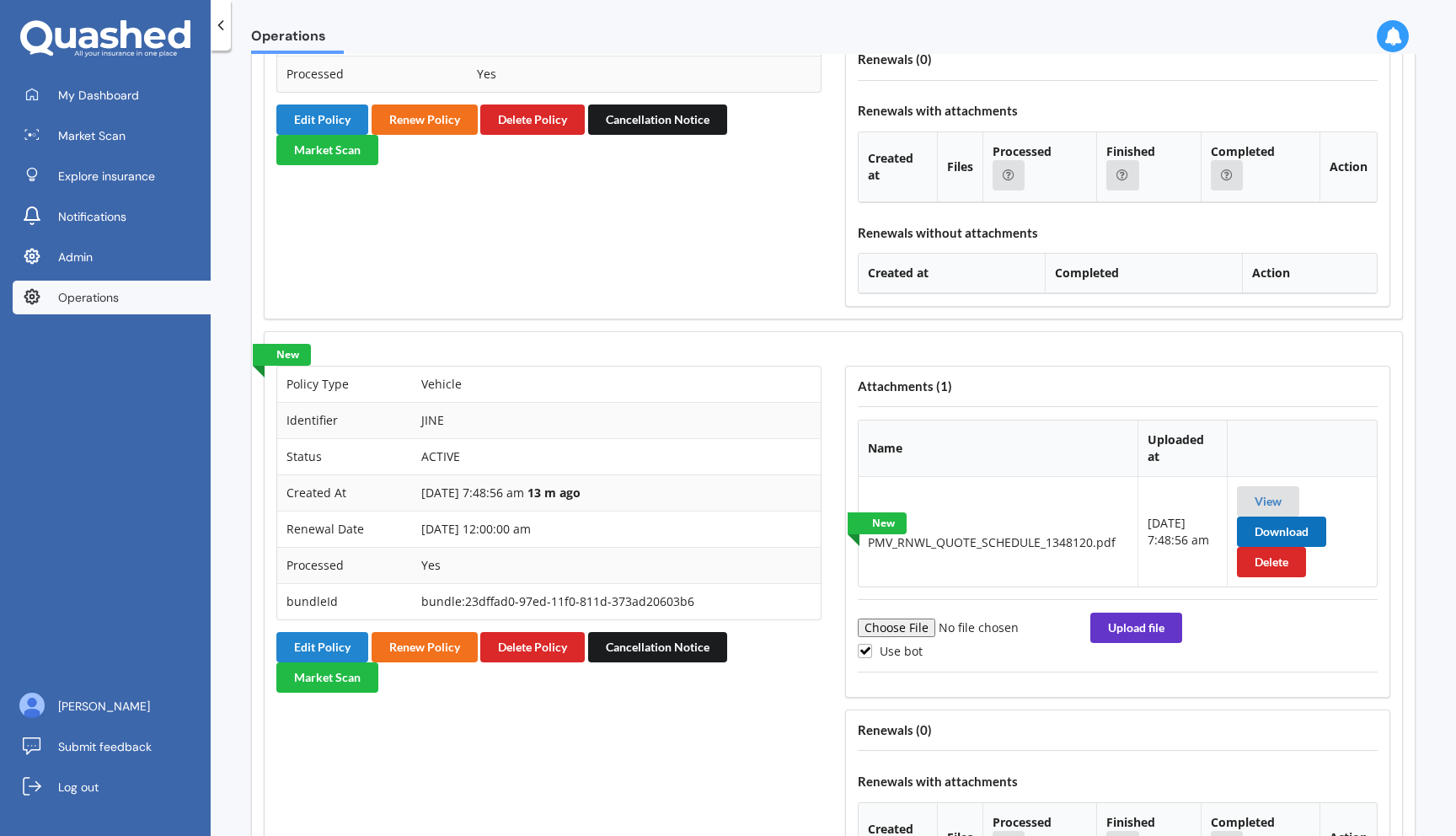
click at [1288, 516] on button "Download" at bounding box center [1282, 531] width 89 height 30
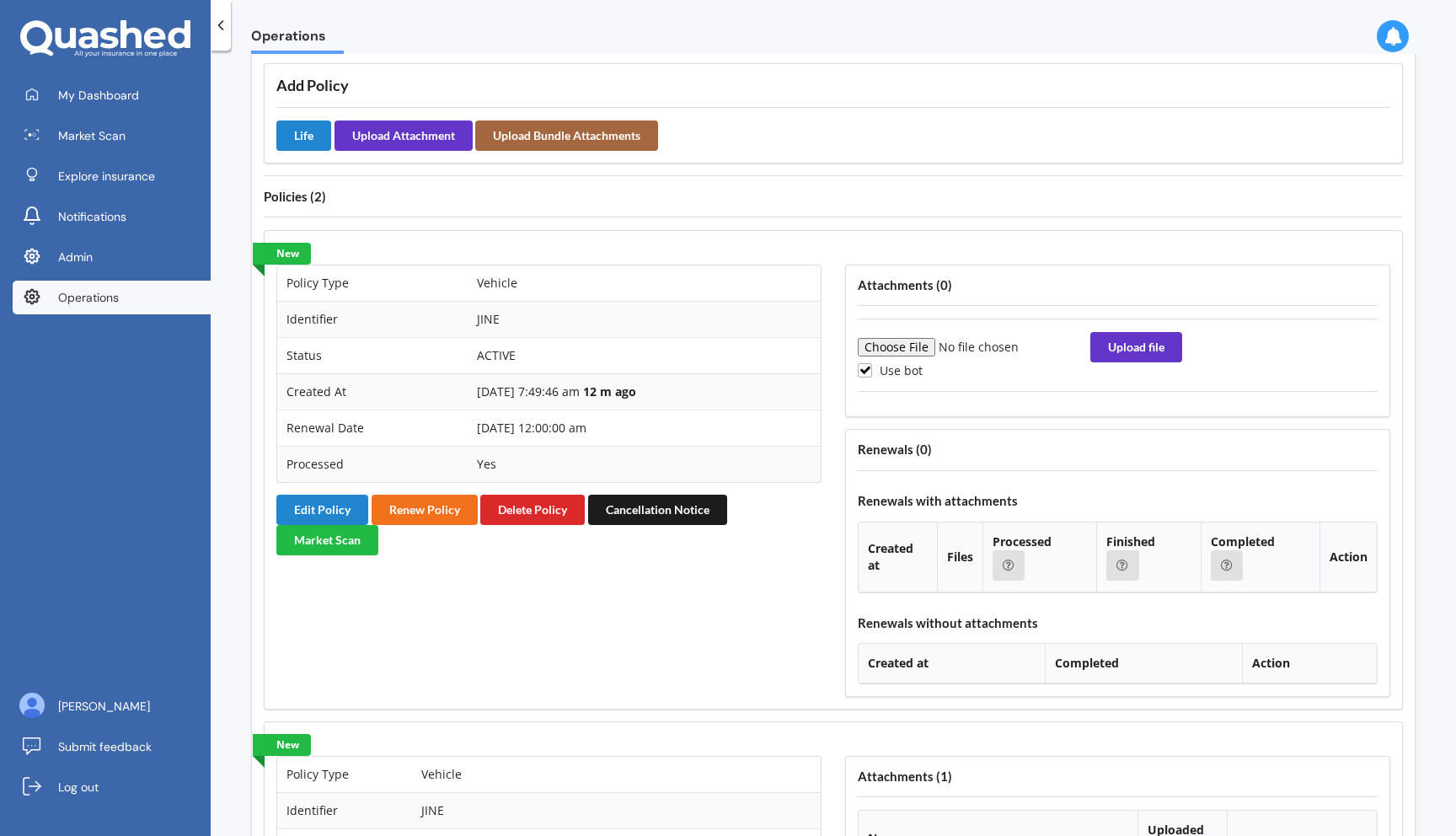
scroll to position [1207, 0]
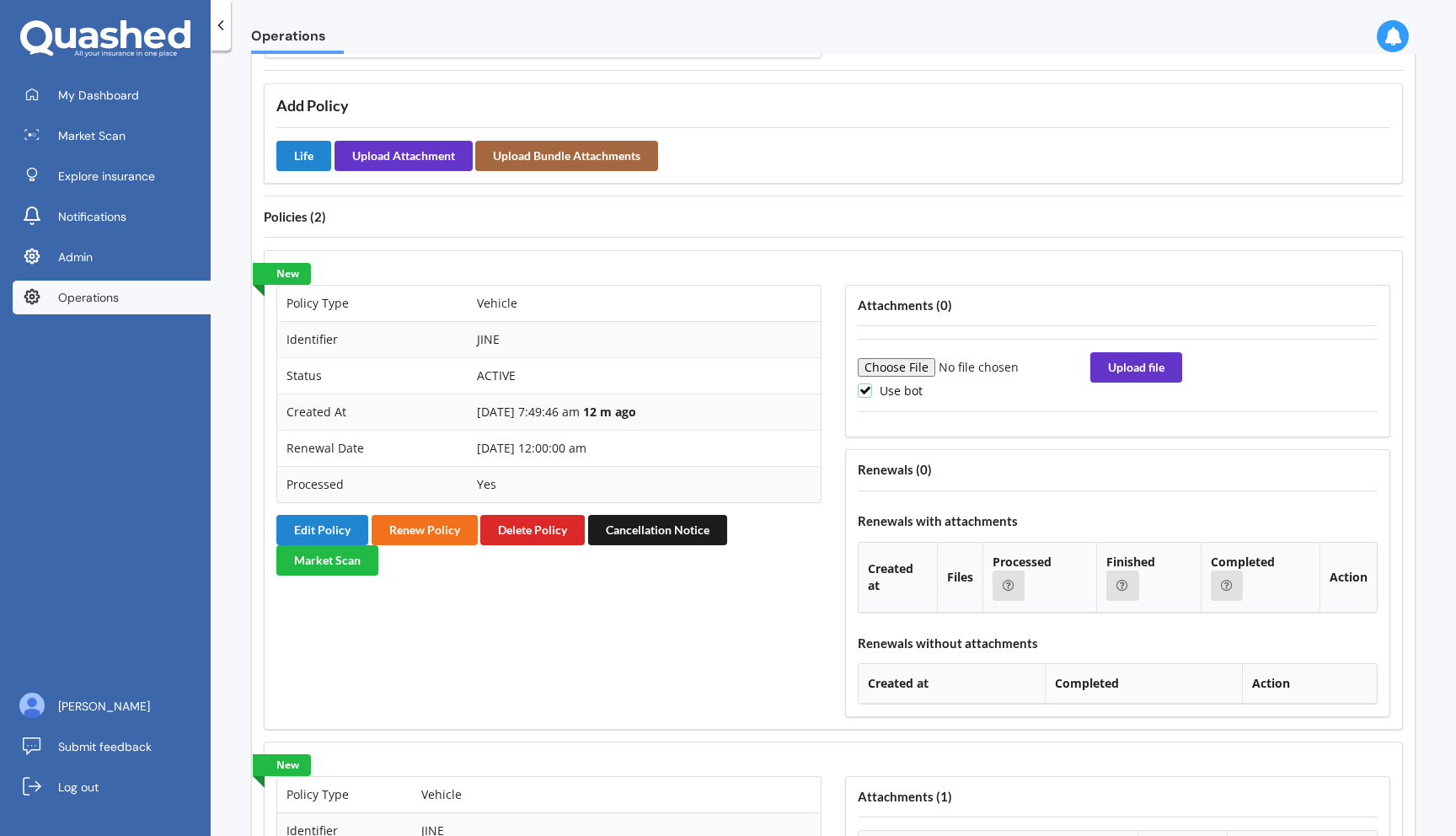
click at [893, 387] on label "Use bot" at bounding box center [890, 390] width 65 height 15
checkbox input "false"
click at [908, 363] on input "file" at bounding box center [972, 368] width 229 height 19
type input "C:\fakepath\PMV_RNWL_QUOTE_SCHEDULE_1348120.pdf"
click at [1122, 372] on button "Upload file" at bounding box center [1136, 367] width 92 height 30
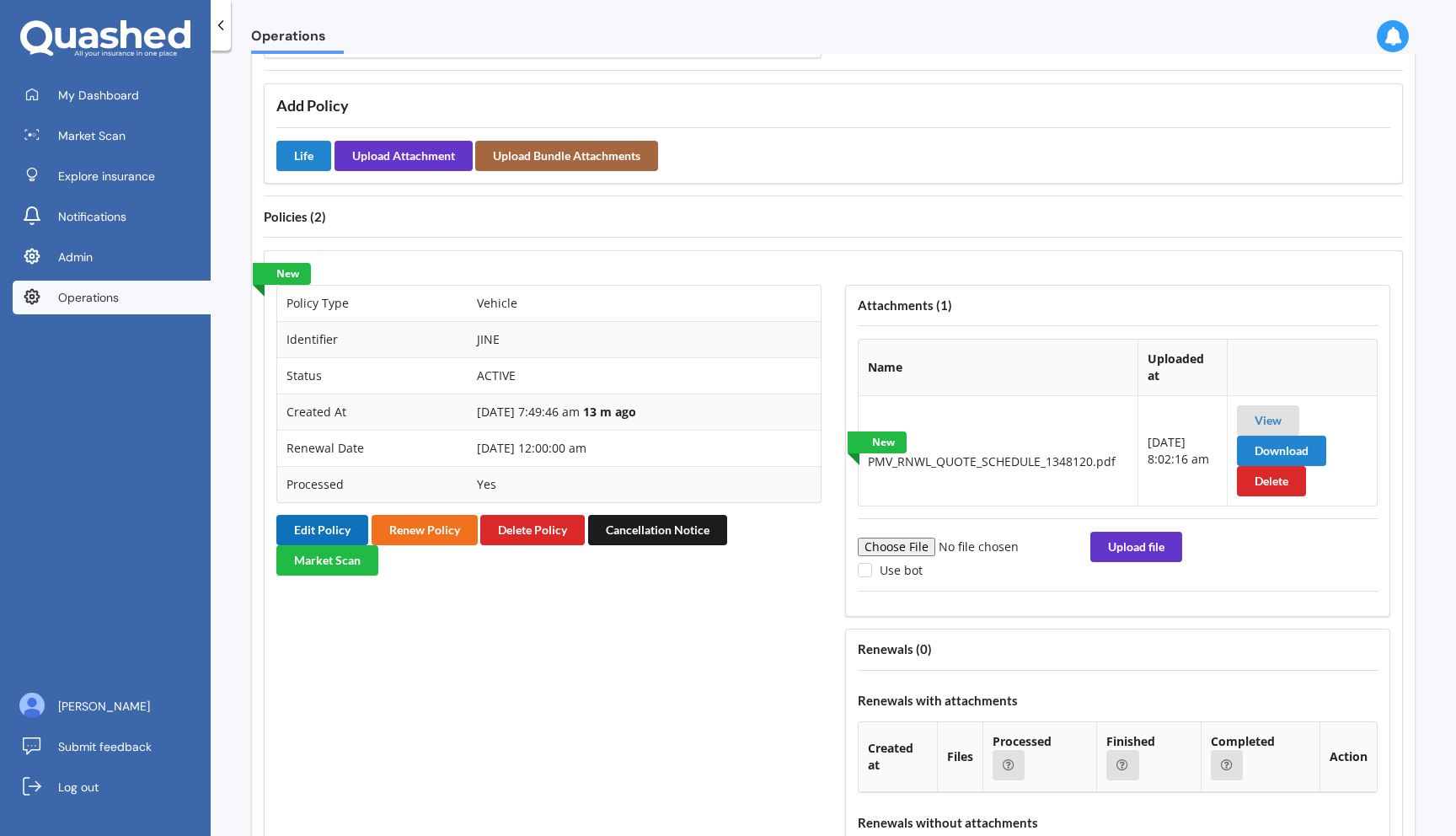
click at [331, 529] on button "Edit Policy" at bounding box center [322, 529] width 92 height 30
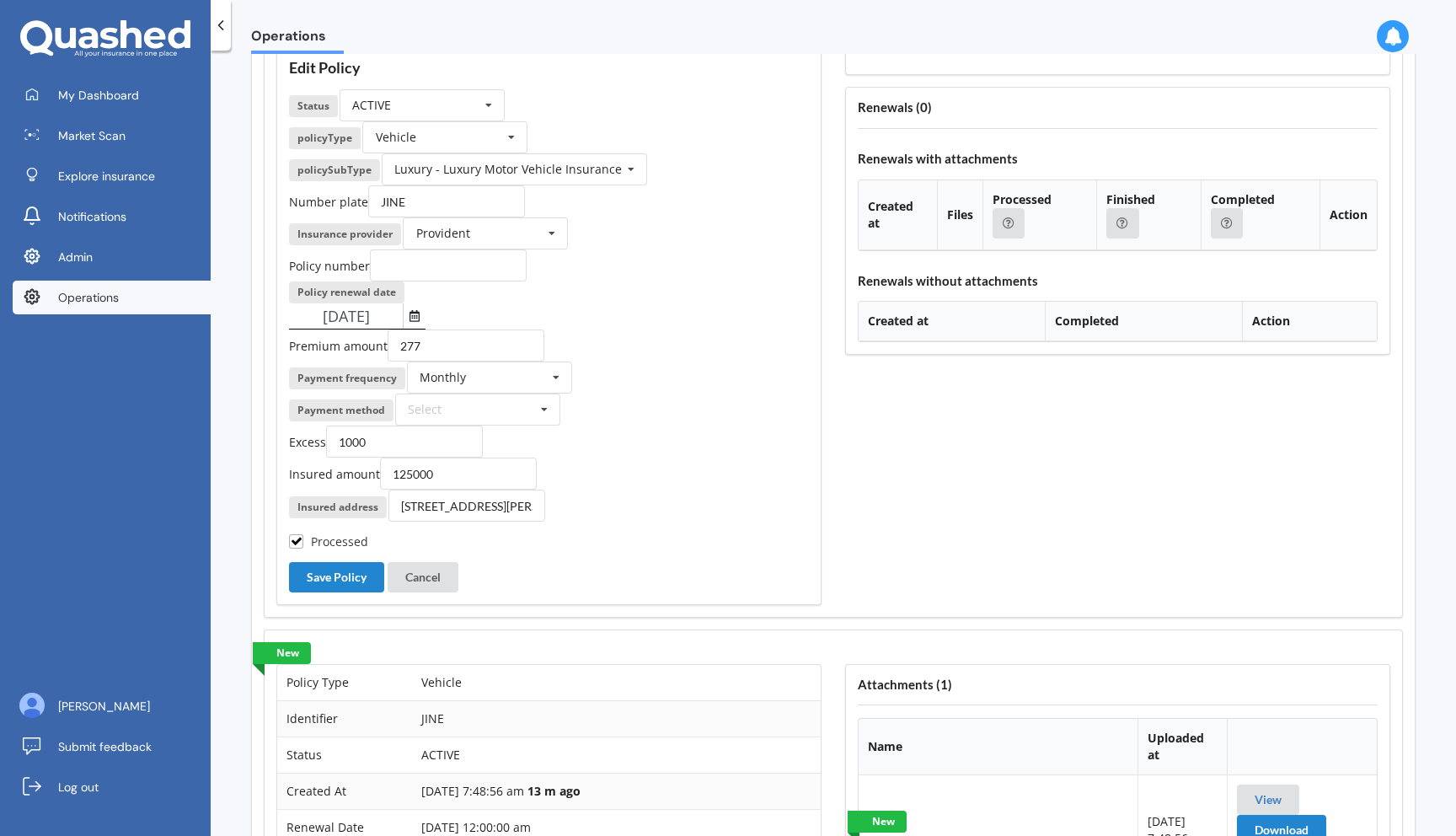
scroll to position [1750, 0]
click at [405, 573] on button "Cancel" at bounding box center [423, 576] width 70 height 30
